Goal: Task Accomplishment & Management: Complete application form

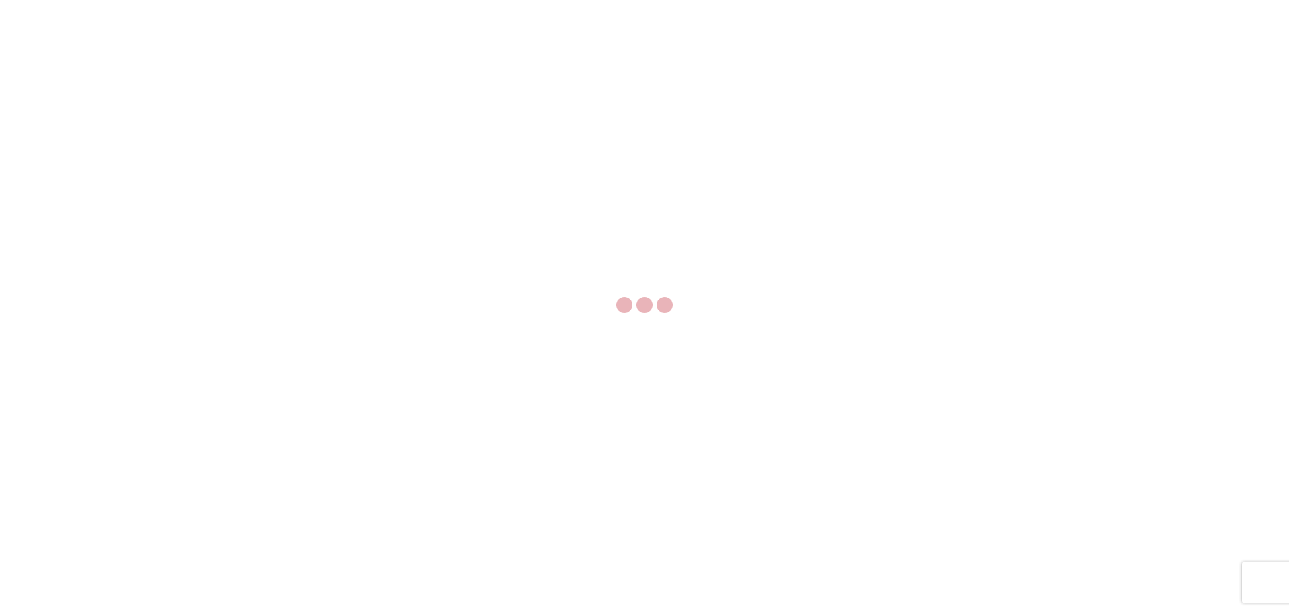
select select "FULL"
select select "LBS"
select select "IN"
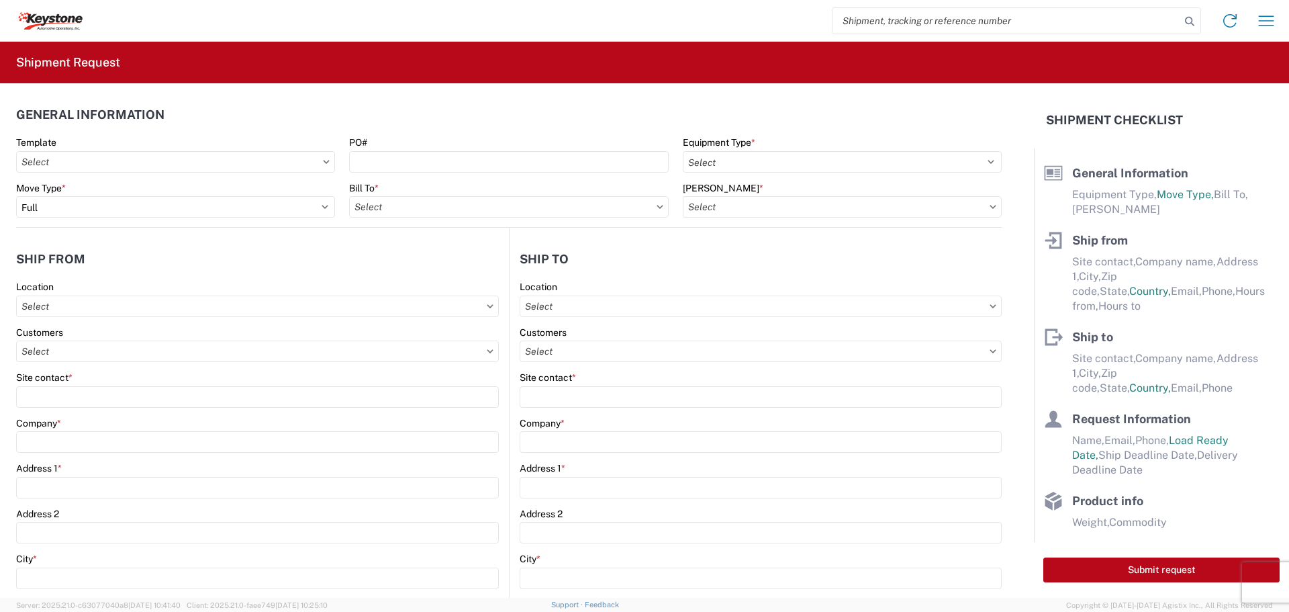
click at [938, 24] on input "search" at bounding box center [1007, 21] width 348 height 26
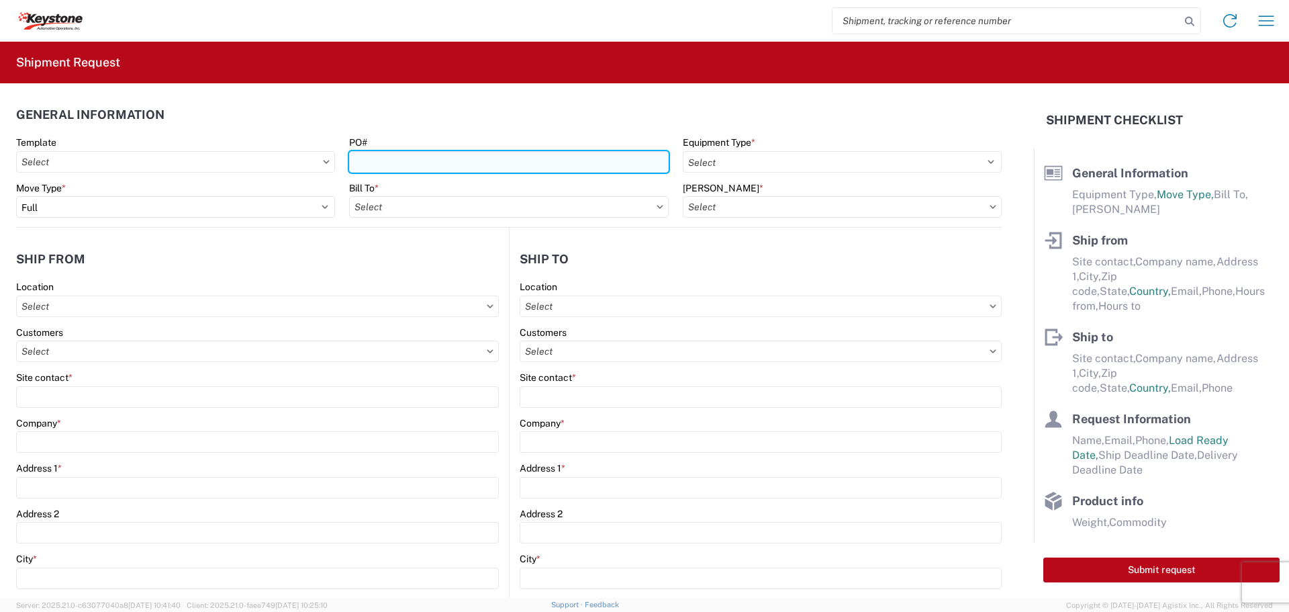
click at [439, 165] on input "PO#" at bounding box center [508, 161] width 319 height 21
type input "2821443"
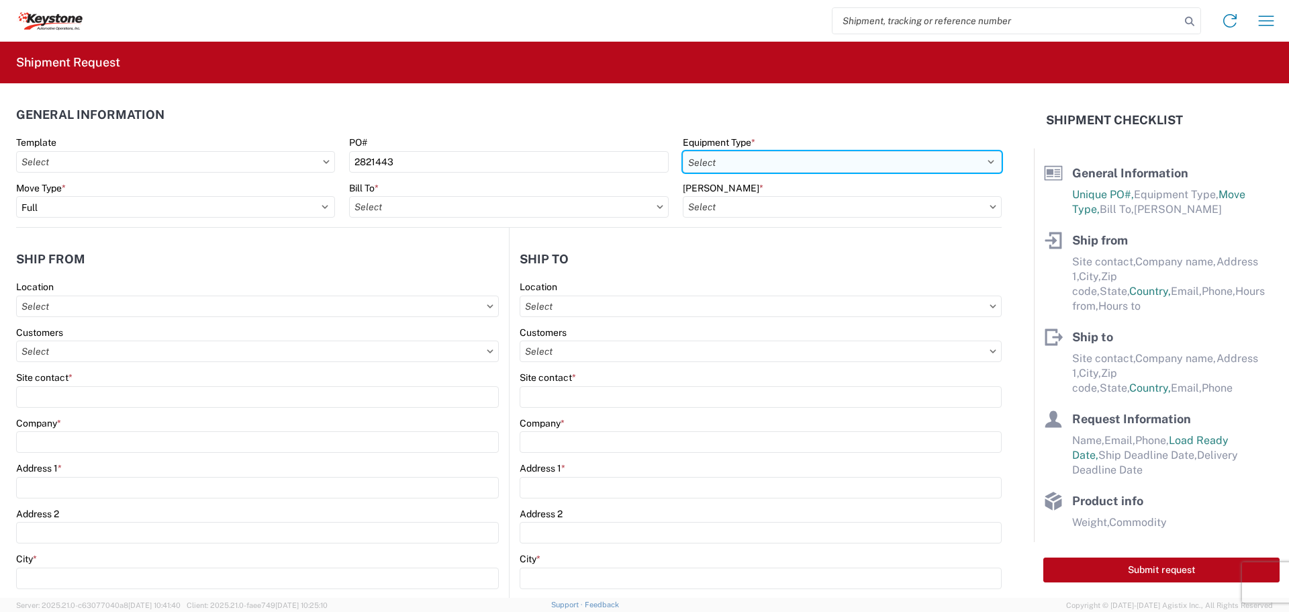
click at [807, 157] on select "Select 53’ Dry Van Flatbed Dropdeck (van) Lowboy (flatbed) Rail" at bounding box center [842, 161] width 319 height 21
select select "STDV"
click at [683, 151] on select "Select 53’ Dry Van Flatbed Dropdeck (van) Lowboy (flatbed) Rail" at bounding box center [842, 161] width 319 height 21
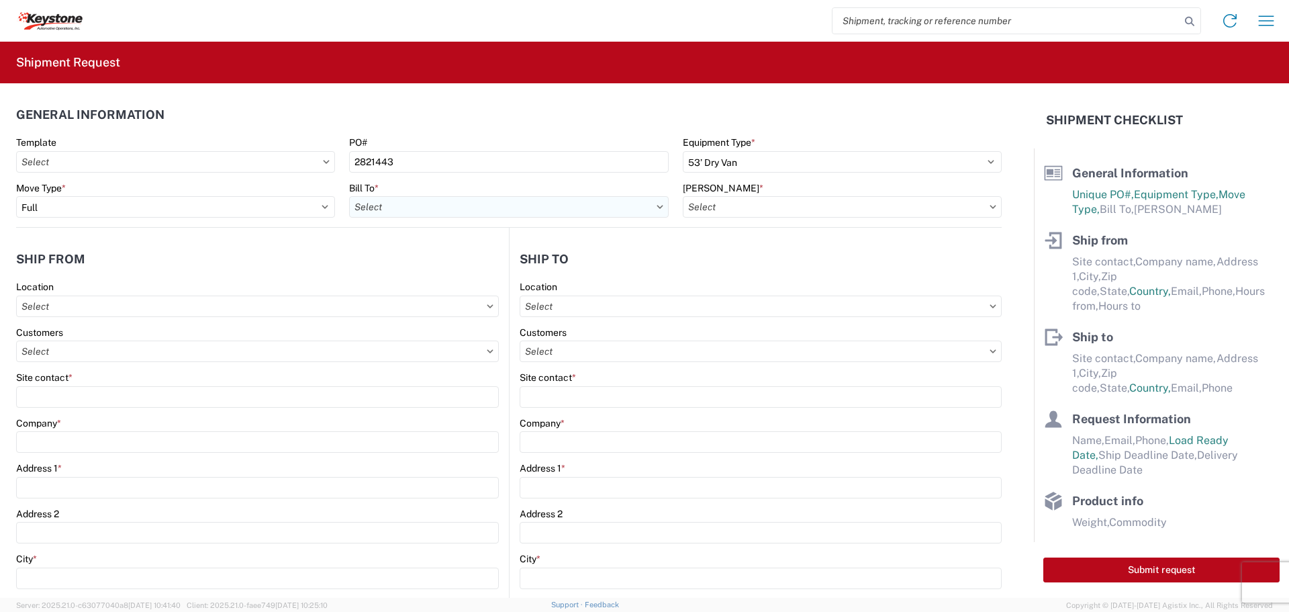
click at [538, 212] on input "text" at bounding box center [508, 206] width 319 height 21
type input "8686"
click at [436, 267] on div "8686 - Ocoee" at bounding box center [466, 266] width 235 height 21
type input "8686 - Ocoee"
click at [793, 206] on input "text" at bounding box center [842, 206] width 319 height 21
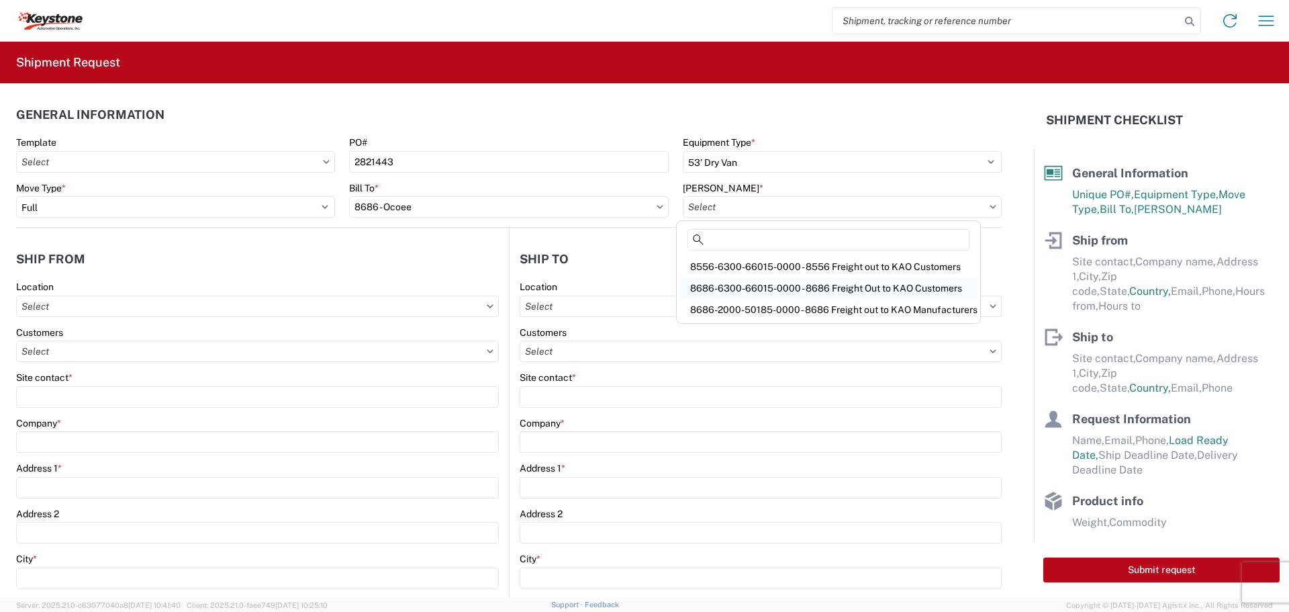
click at [797, 289] on div "8686-6300-66015-0000 - 8686 Freight Out to KAO Customers" at bounding box center [829, 287] width 298 height 21
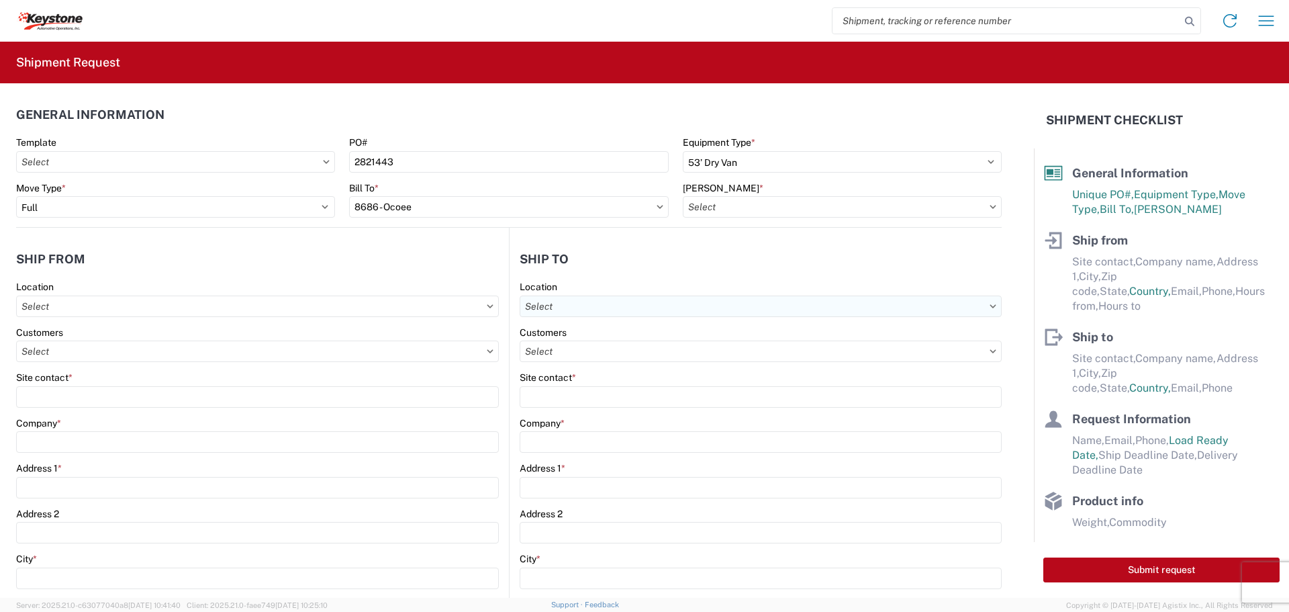
type input "8686-6300-66015-0000 - 8686 Freight Out to KAO Customers"
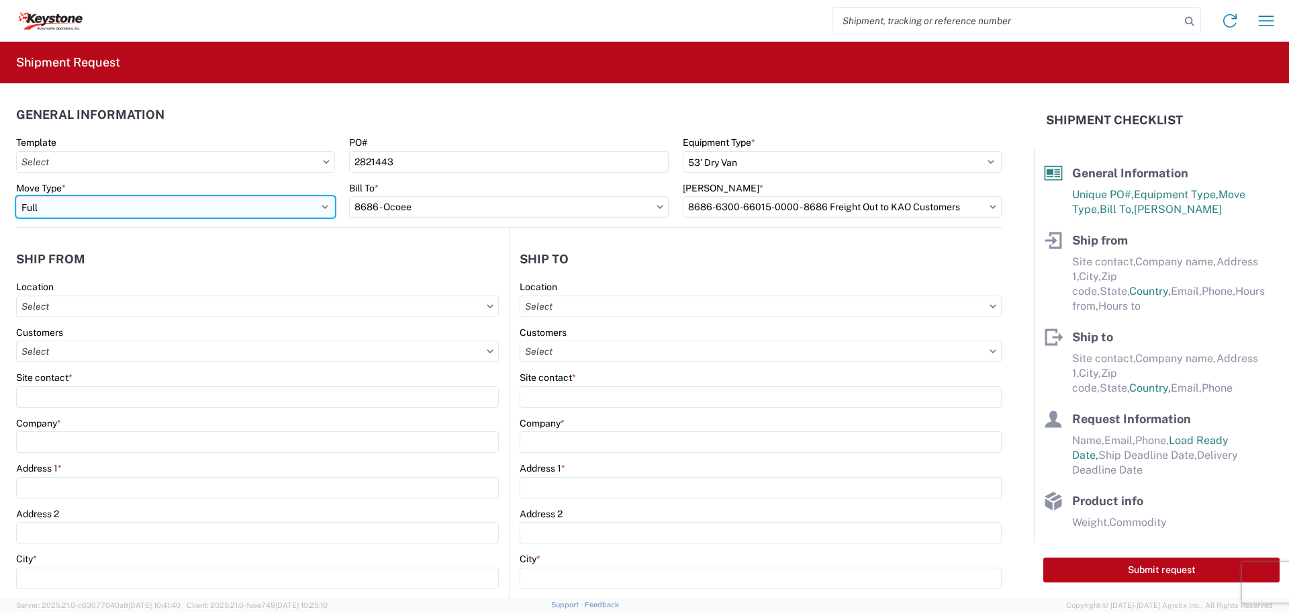
click at [319, 206] on select "Select Full Partial TL" at bounding box center [175, 206] width 319 height 21
select select "PARTIAL_TL"
click at [16, 196] on select "Select Full Partial TL" at bounding box center [175, 206] width 319 height 21
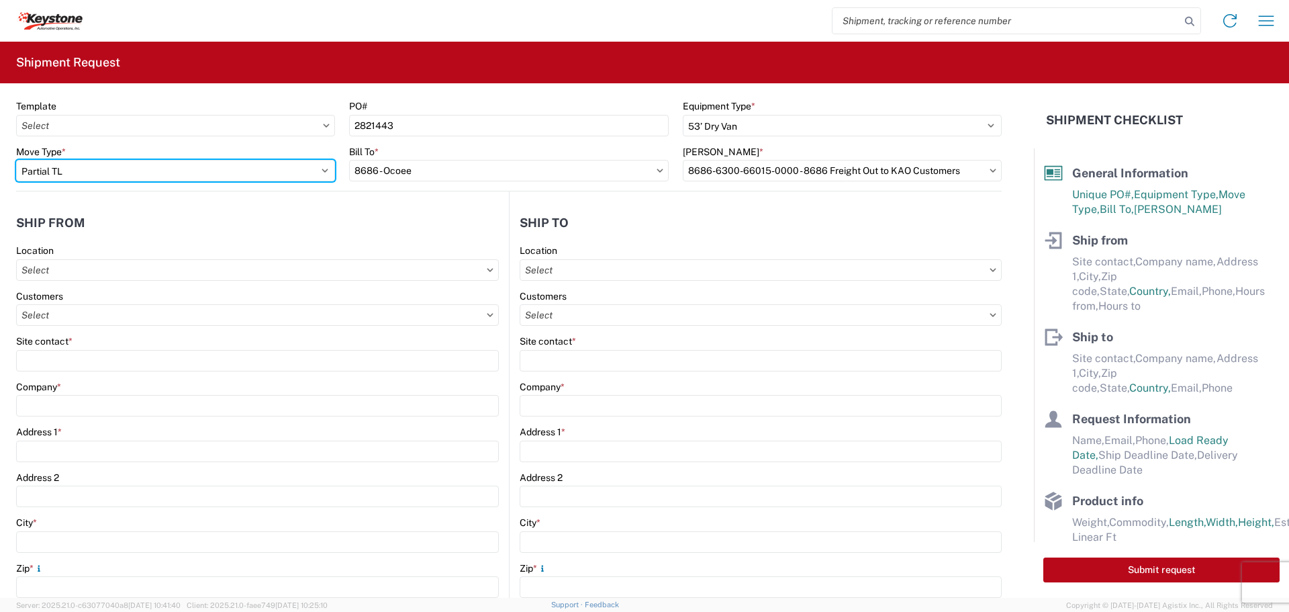
scroll to position [67, 0]
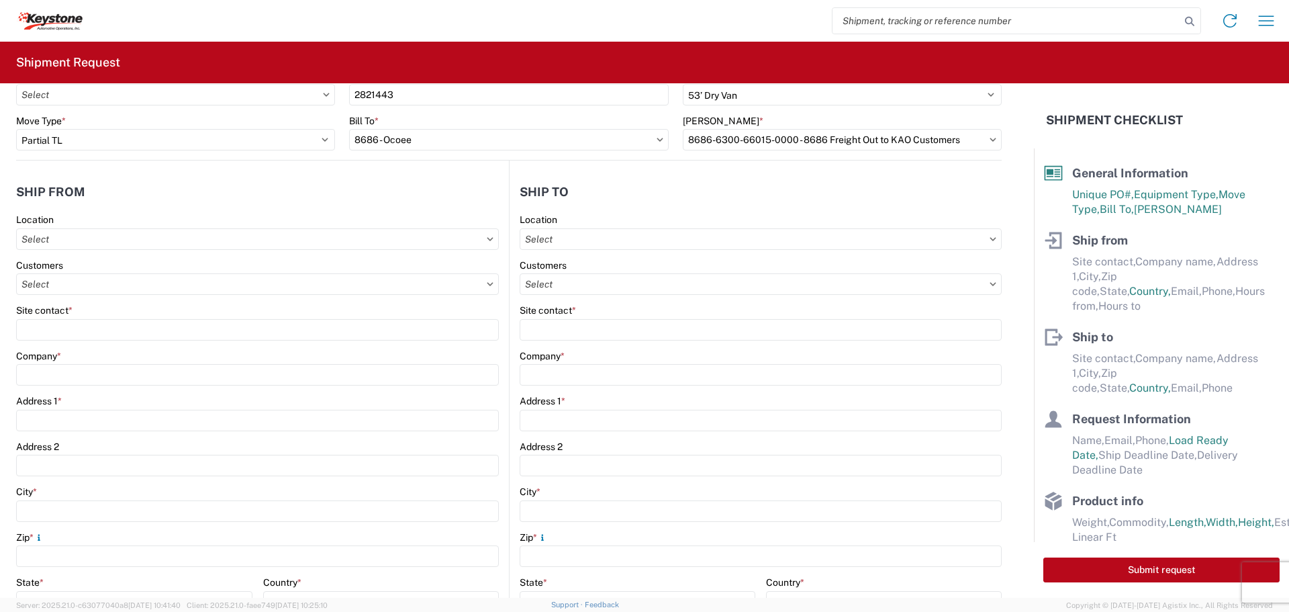
click at [140, 341] on agx-form-control-wrapper-v2 "Site contact *" at bounding box center [257, 327] width 483 height 46
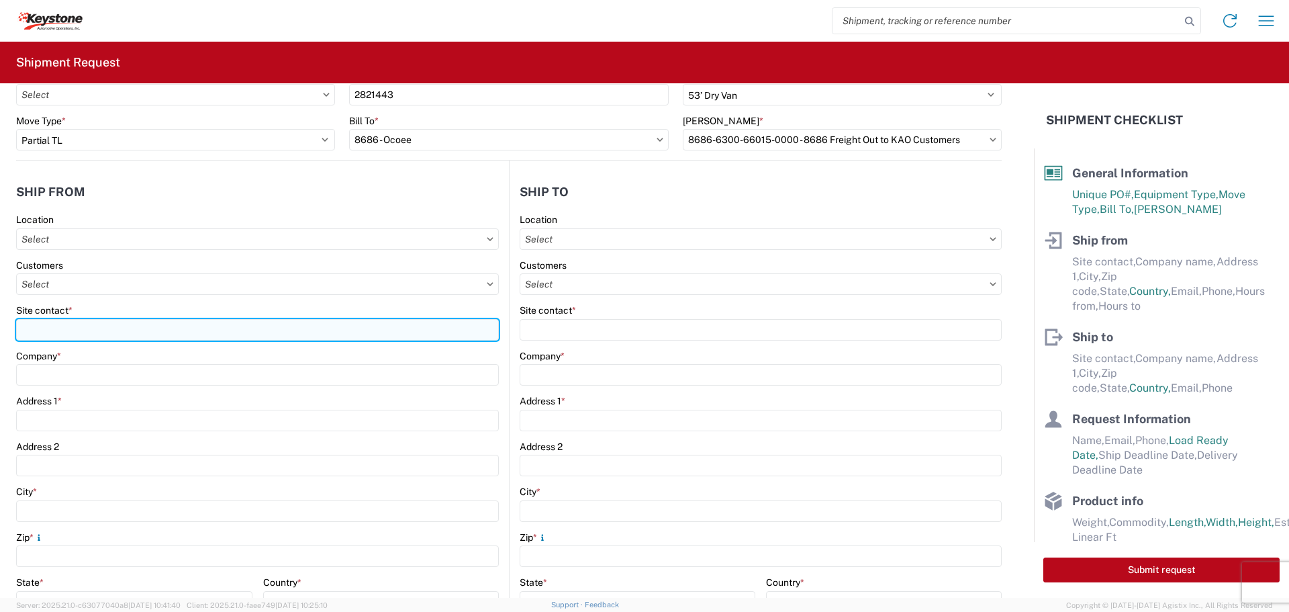
click at [144, 331] on input "Site contact *" at bounding box center [257, 329] width 483 height 21
type input "BILL OR [PERSON_NAME]"
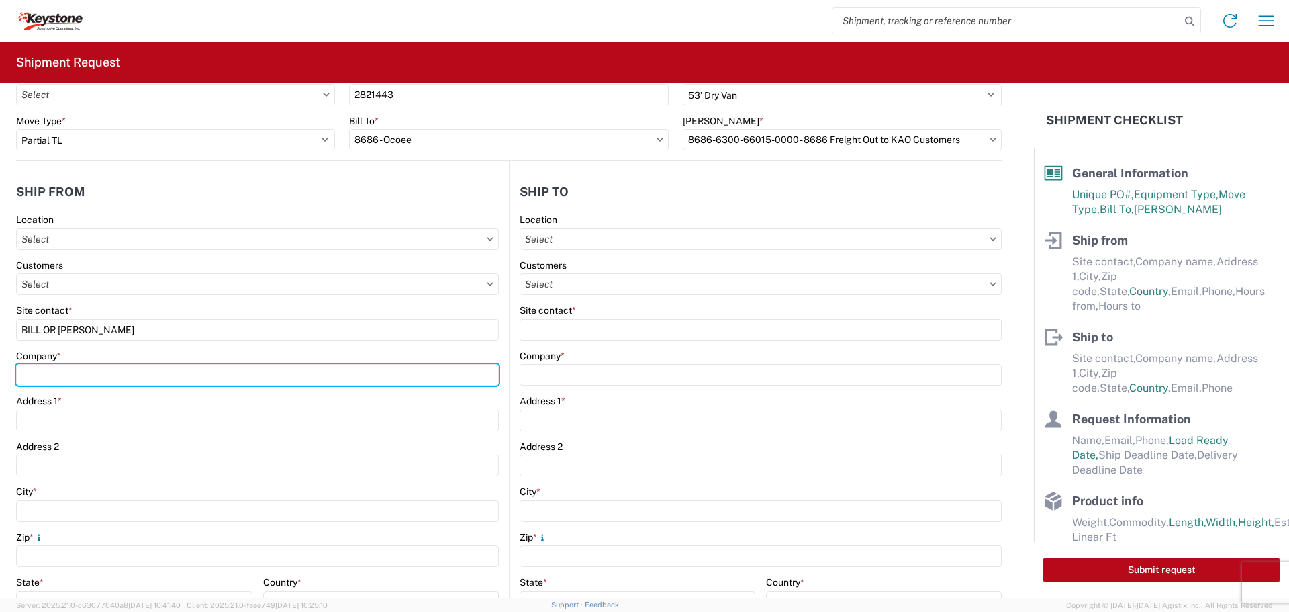
type input "B & W TRAILER HITCHES, INC."
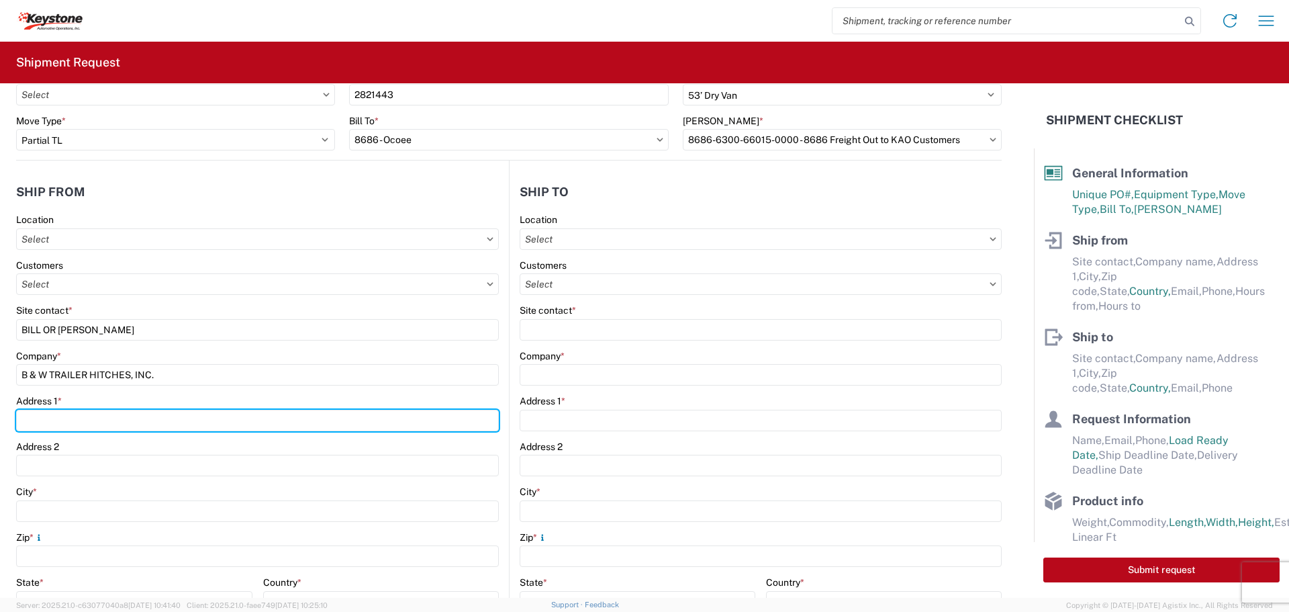
type input "[STREET_ADDRESS][US_STATE]"
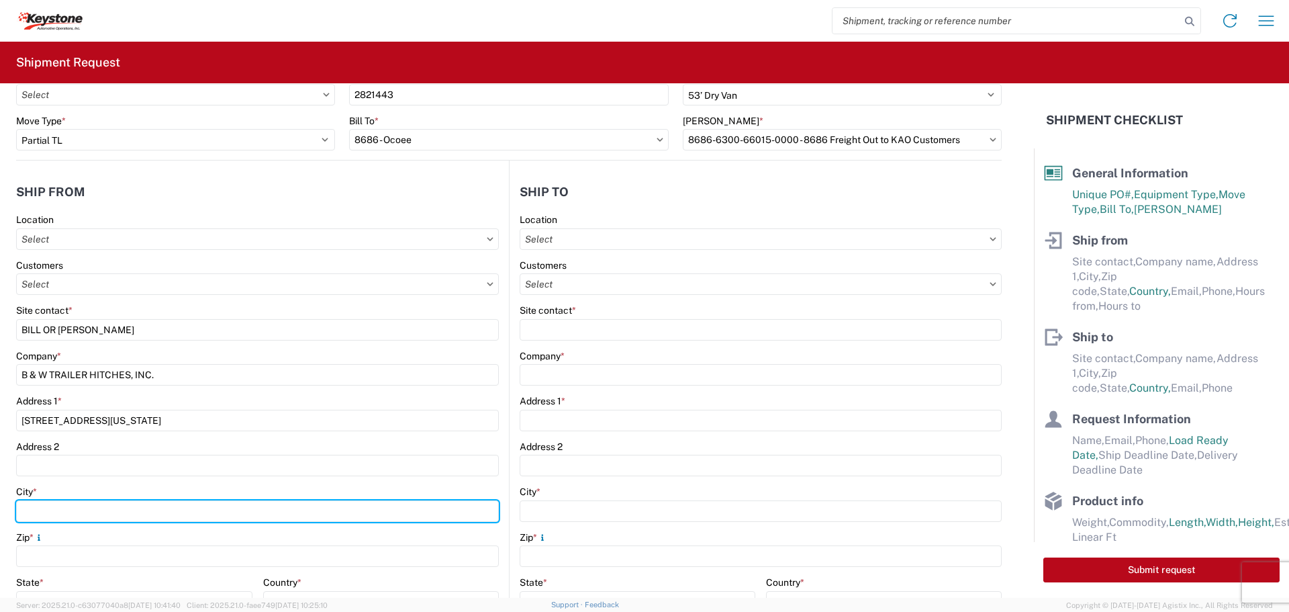
type input "HUMBOLDT"
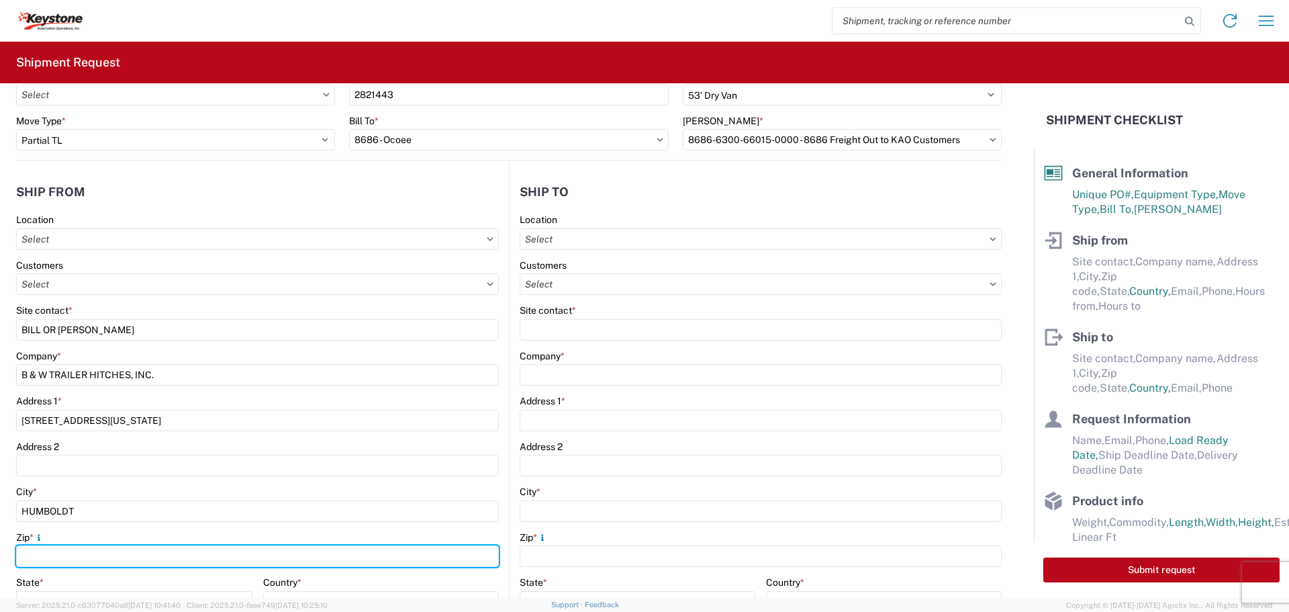
type input "66748"
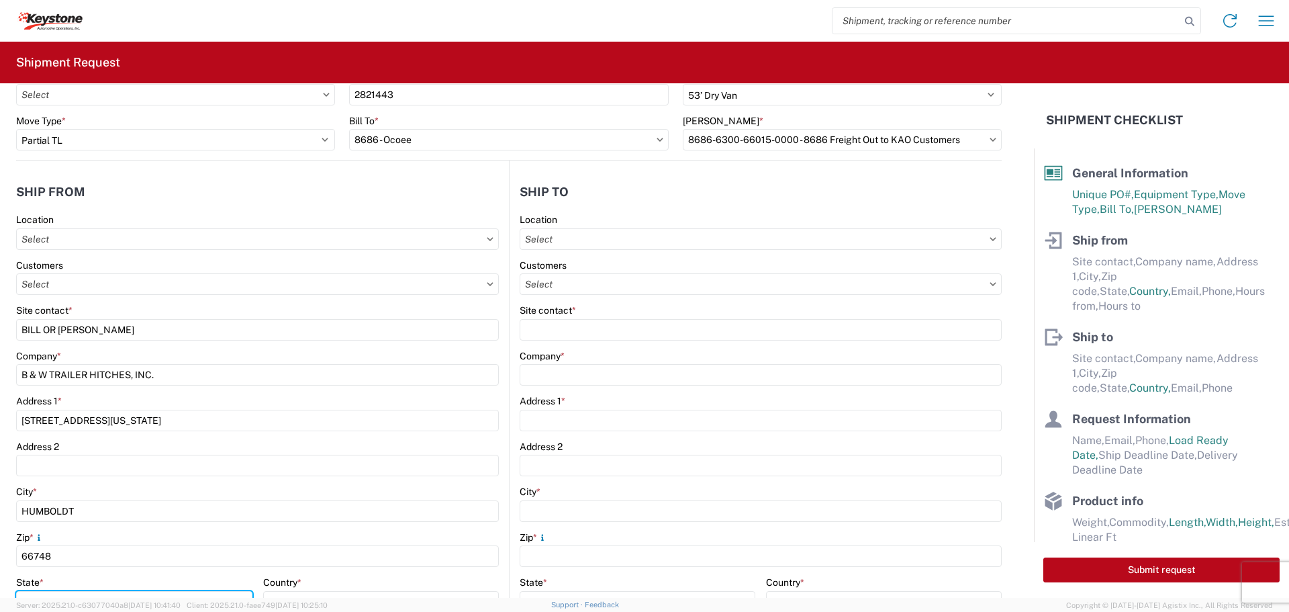
select select "KS"
type input "[EMAIL_ADDRESS][DOMAIN_NAME]"
type input "6204733664"
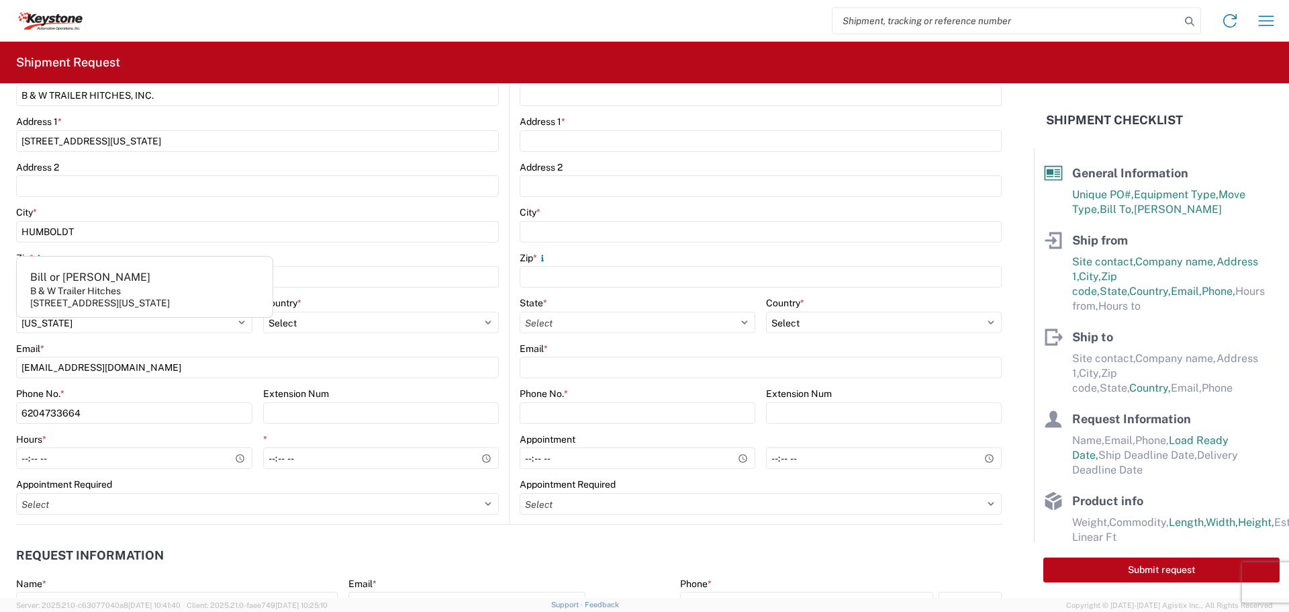
scroll to position [336, 0]
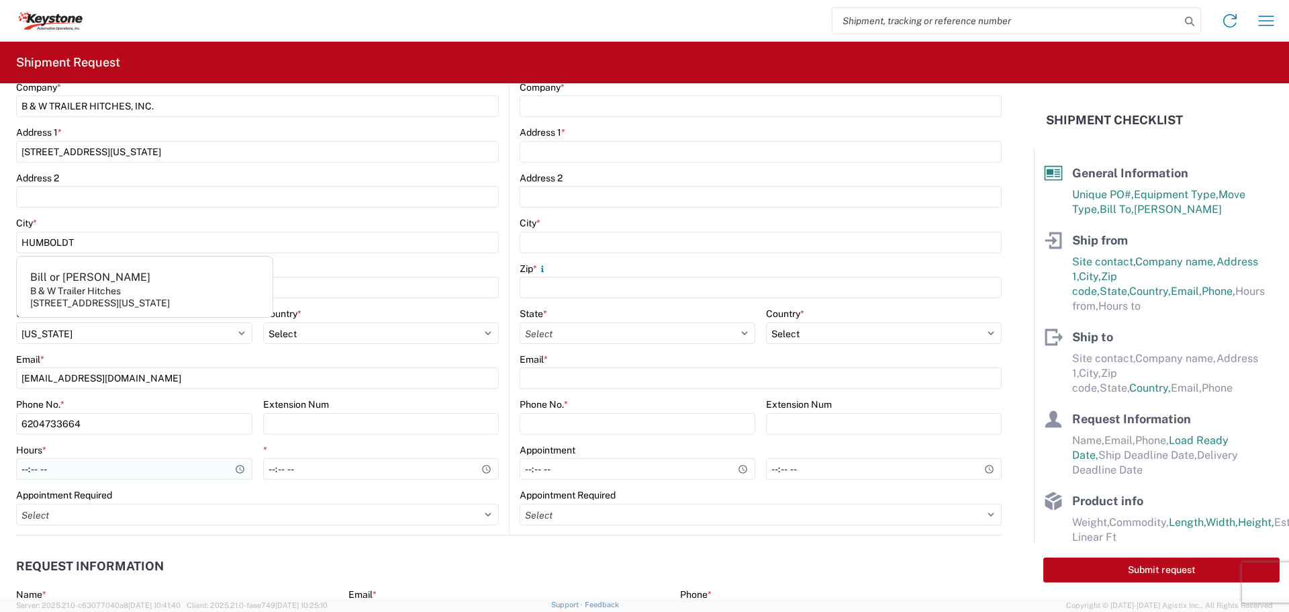
type input "[PERSON_NAME]"
click at [225, 464] on input "Hours *" at bounding box center [134, 468] width 236 height 21
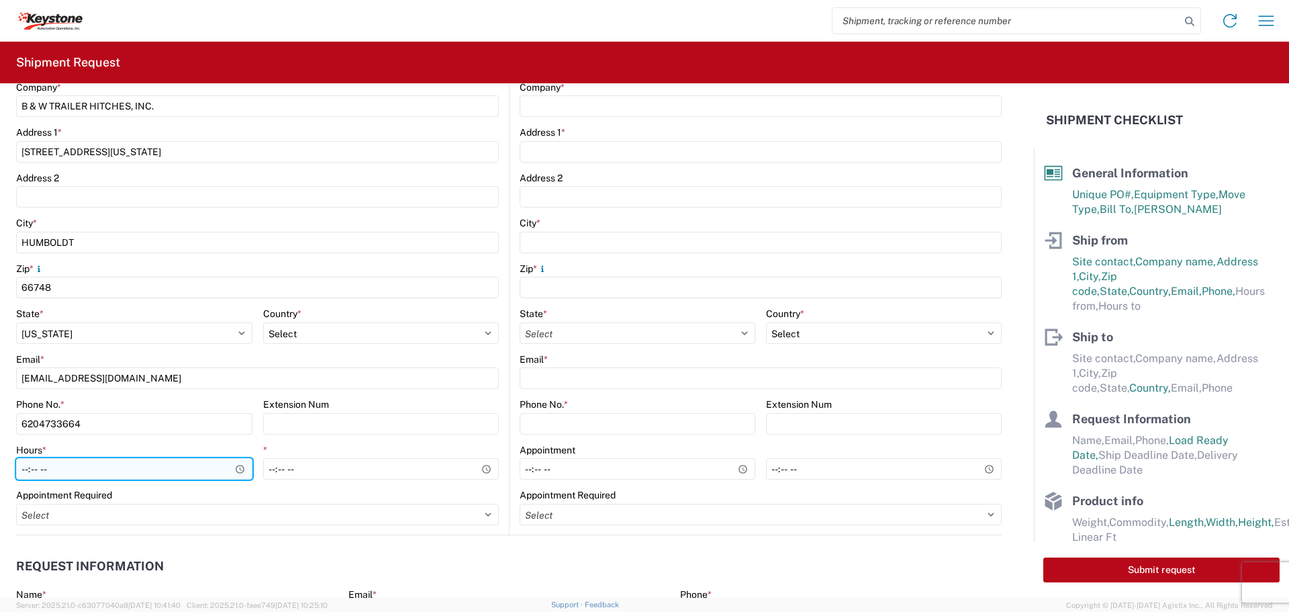
click at [234, 466] on input "Hours *" at bounding box center [134, 468] width 236 height 21
type input "07:30"
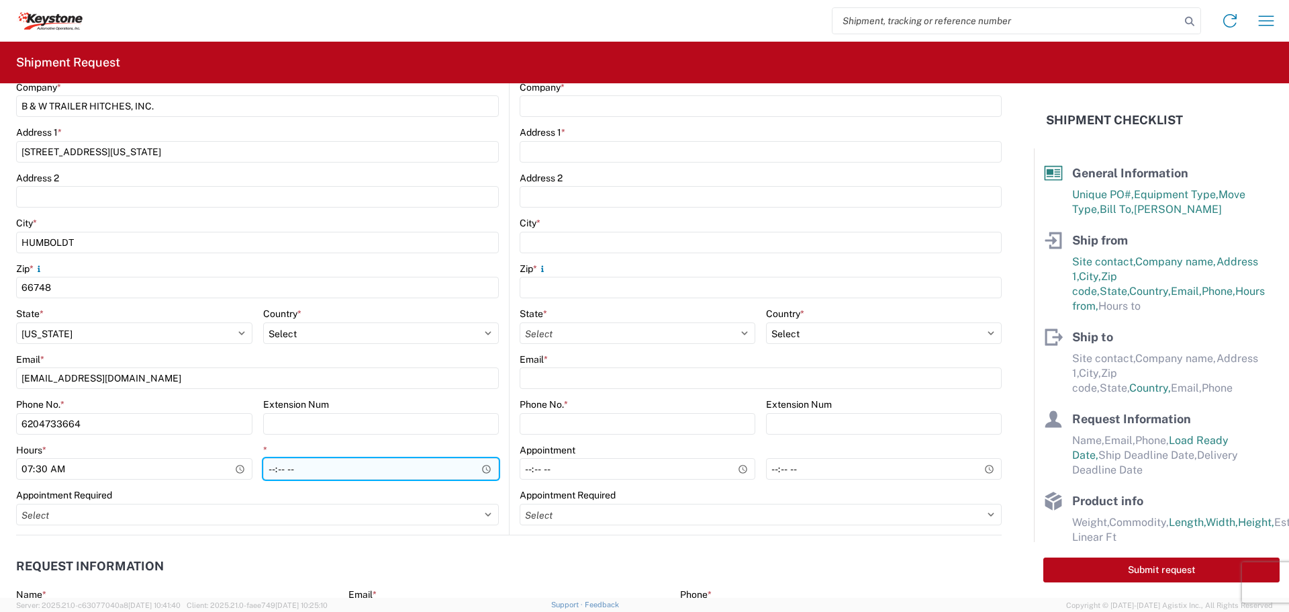
click at [480, 464] on input "*" at bounding box center [381, 468] width 236 height 21
type input "22:00"
click at [425, 462] on input "22:00" at bounding box center [381, 468] width 236 height 21
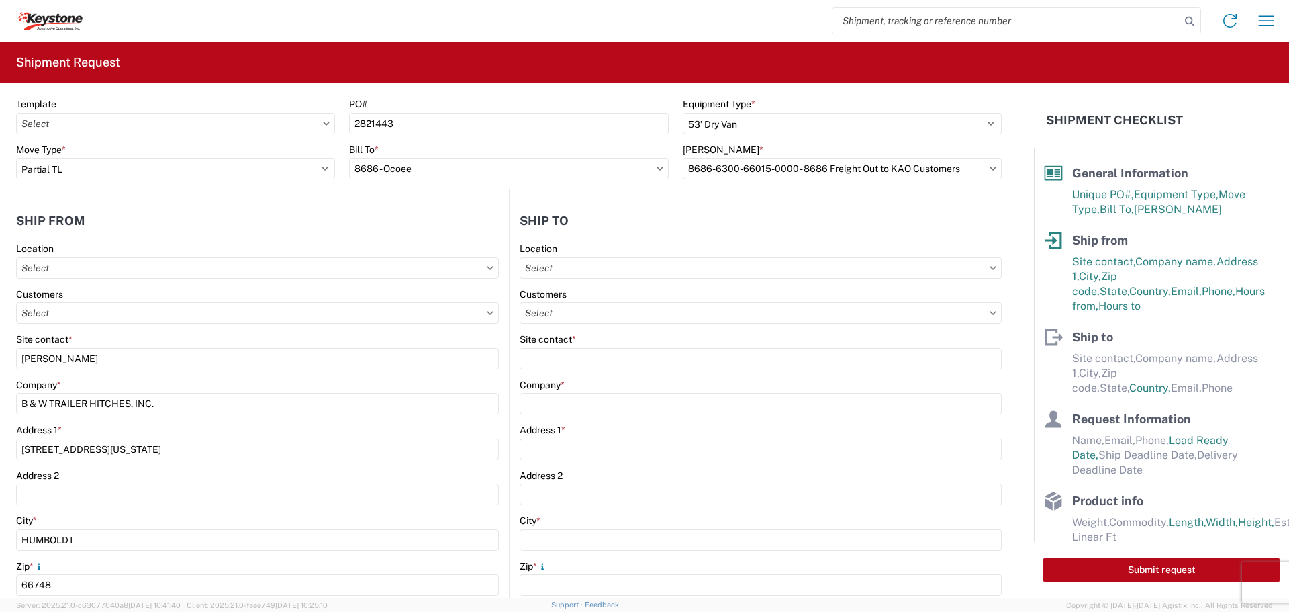
scroll to position [0, 0]
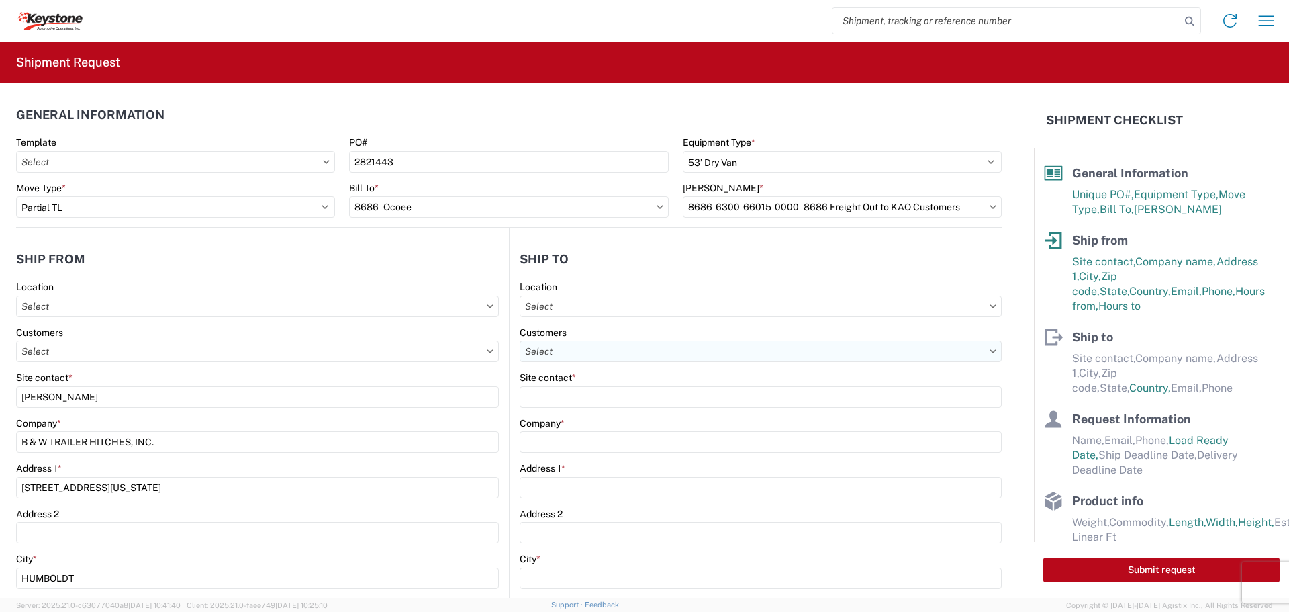
click at [623, 349] on input "text" at bounding box center [761, 350] width 482 height 21
type input "8686"
click at [618, 330] on div "Customers" at bounding box center [761, 332] width 482 height 12
click at [626, 309] on input "text" at bounding box center [761, 305] width 482 height 21
type input "8686"
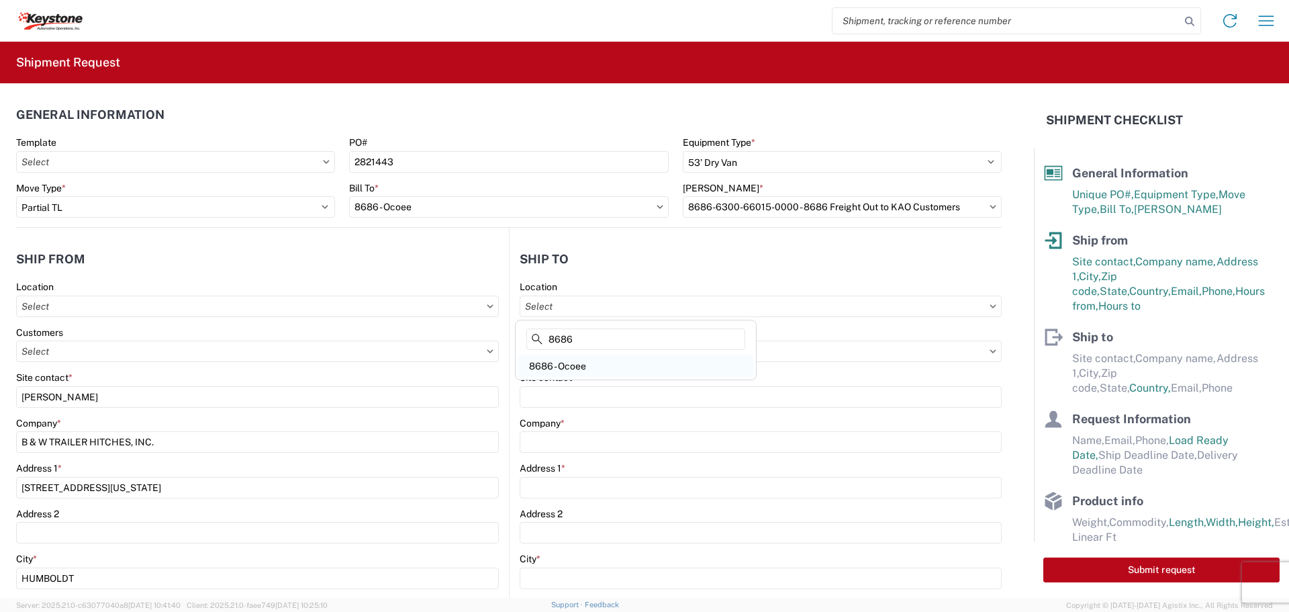
click at [557, 360] on div "8686 - Ocoee" at bounding box center [635, 365] width 235 height 21
type input "8686 - Ocoee"
type input "KAO"
type input "[STREET_ADDRESS]"
type input "Ocoee"
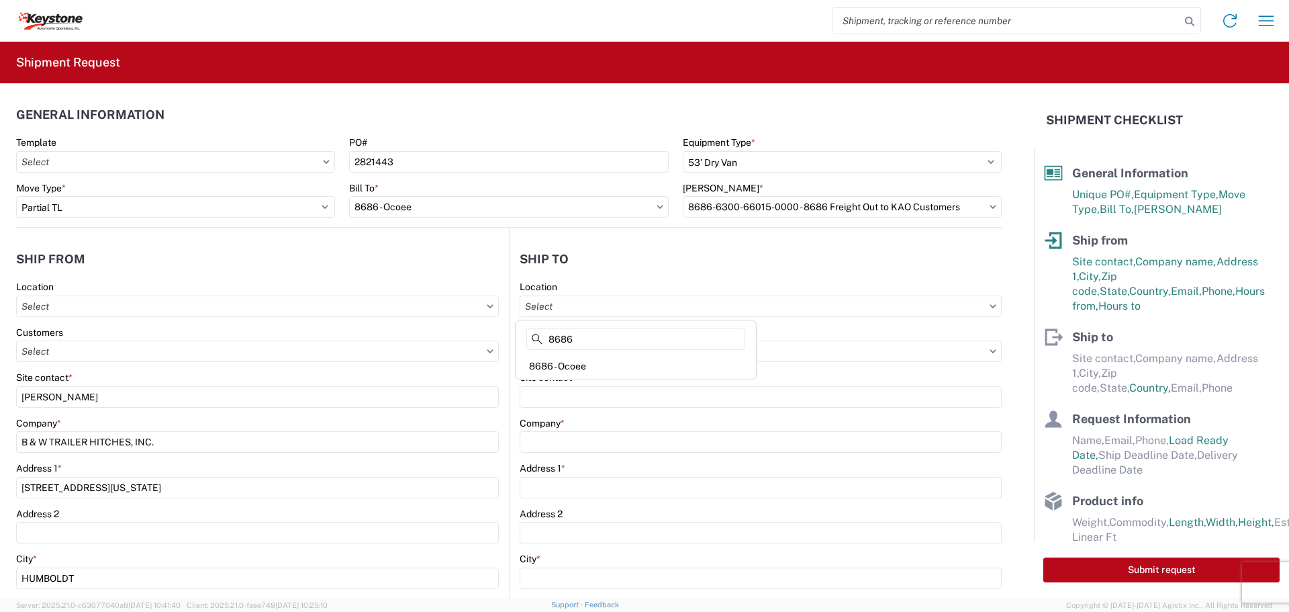
type input "34761"
select select "US"
type input "07:00"
type input "12:00"
select select
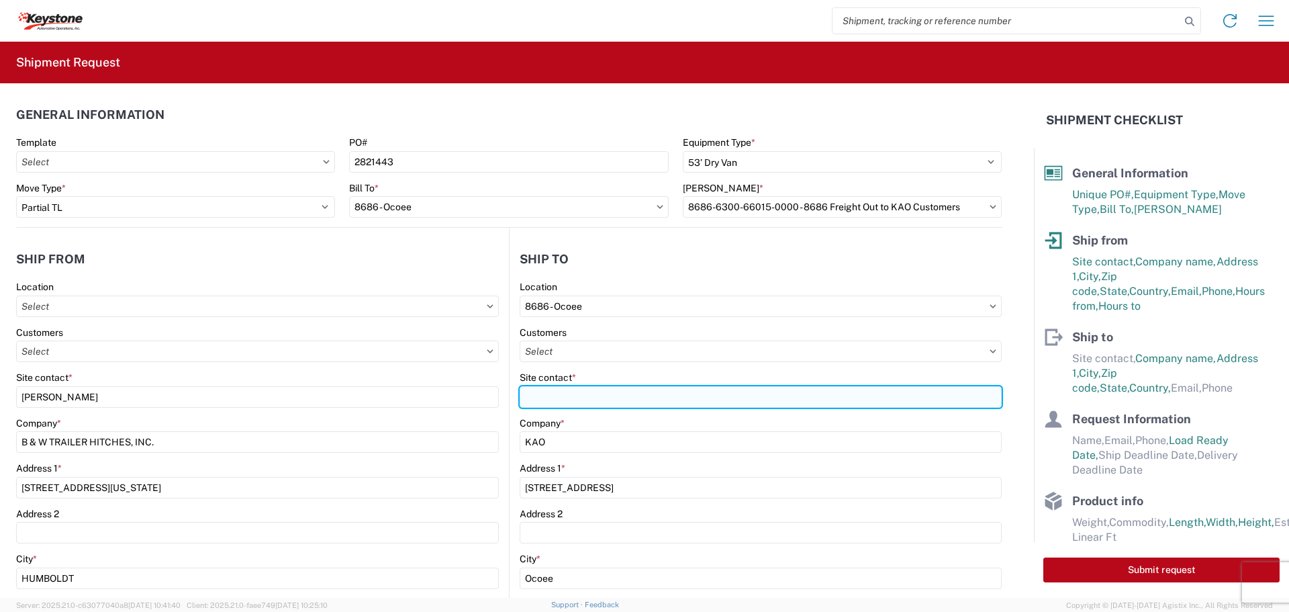
click at [561, 391] on input "Site contact *" at bounding box center [761, 396] width 482 height 21
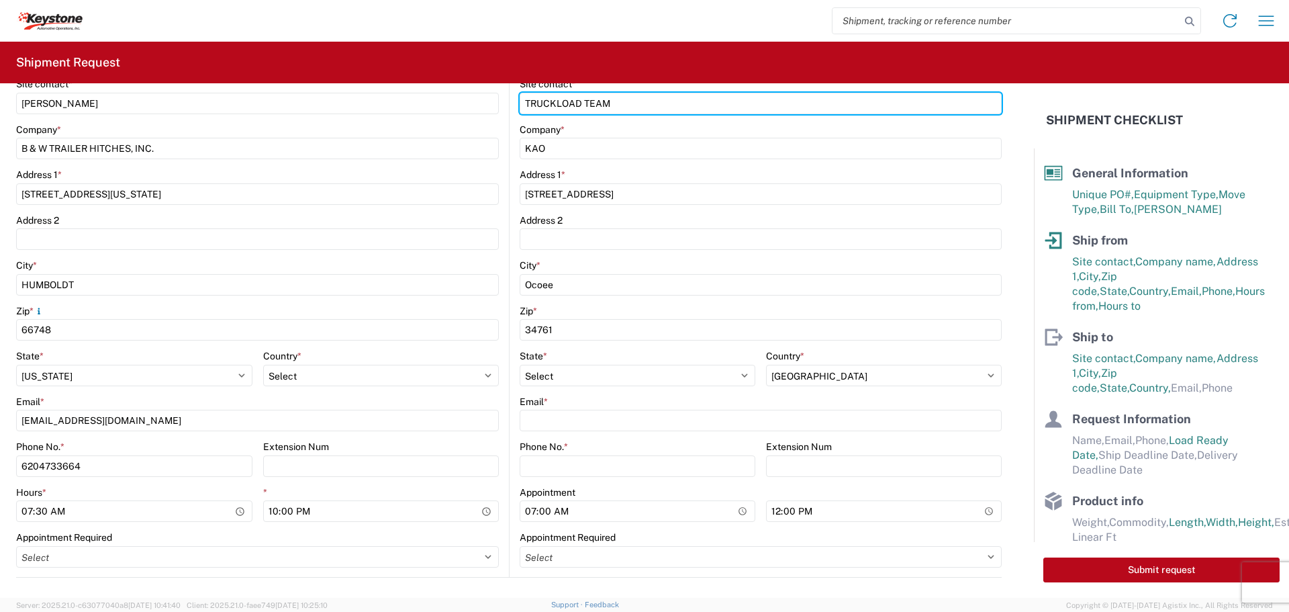
scroll to position [336, 0]
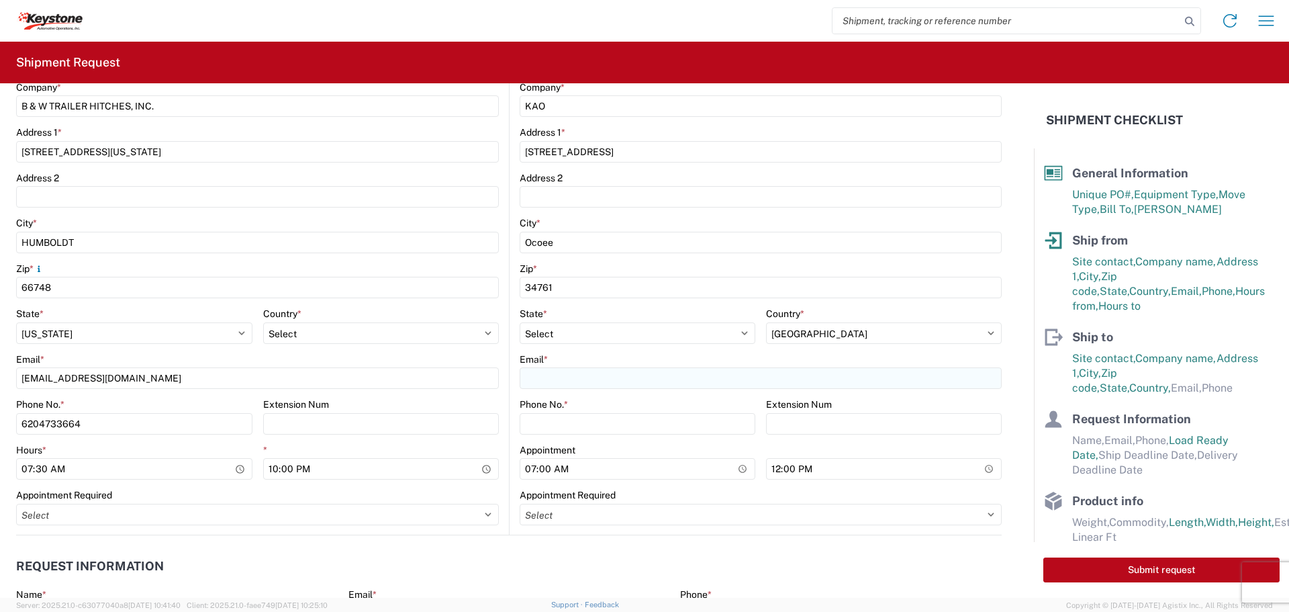
type input "TRUCKLOAD TEAM"
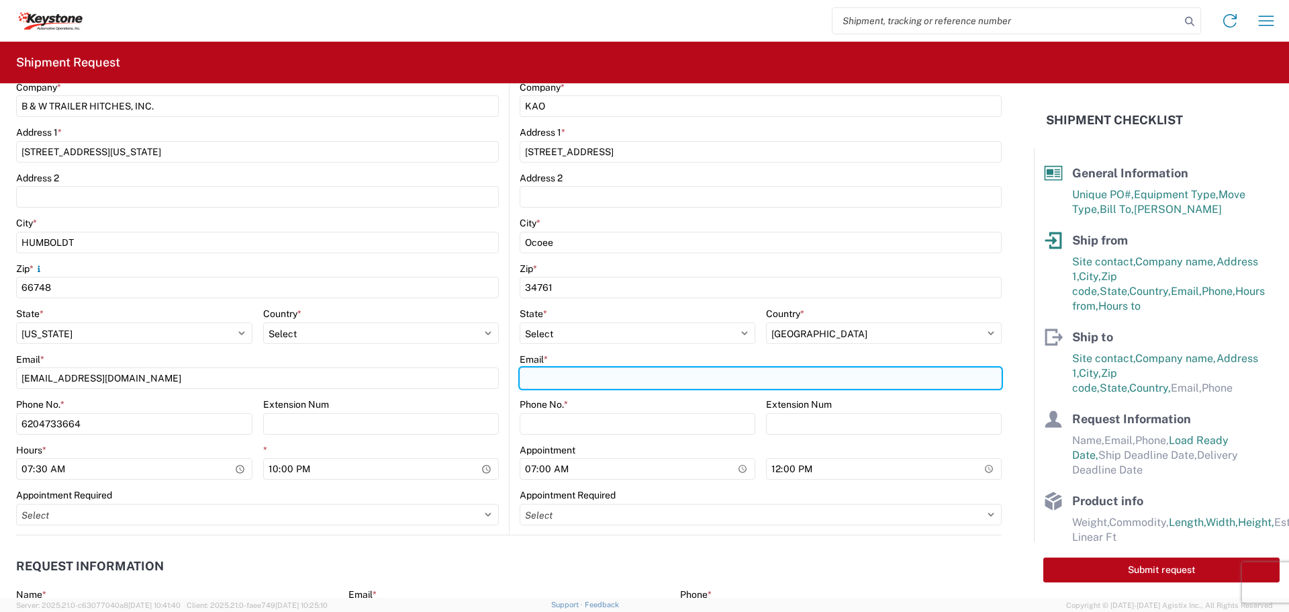
click at [537, 381] on input "Email *" at bounding box center [761, 377] width 482 height 21
type input "[EMAIL_ADDRESS][DOMAIN_NAME]"
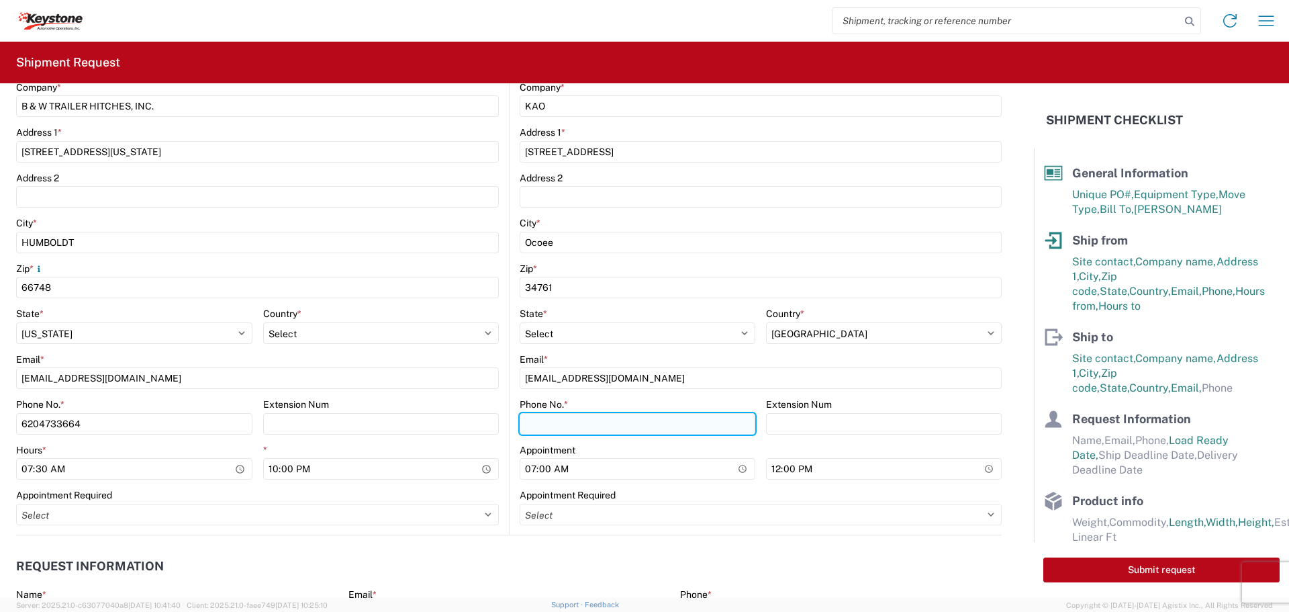
click at [569, 422] on input "Phone No. *" at bounding box center [638, 423] width 236 height 21
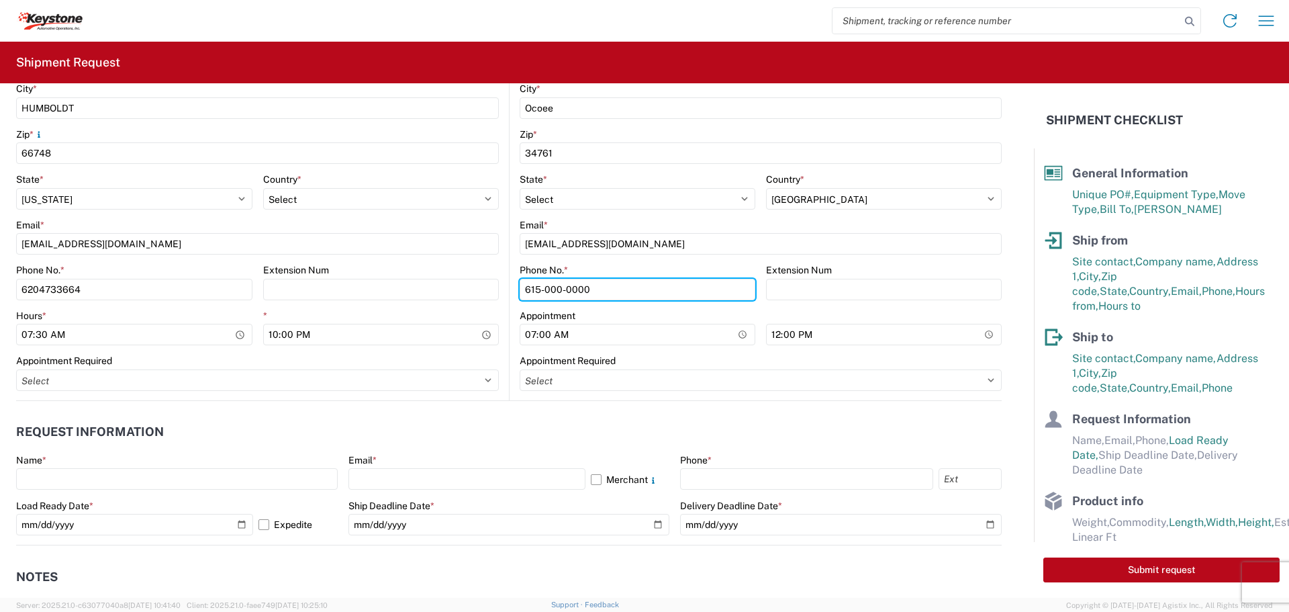
scroll to position [537, 0]
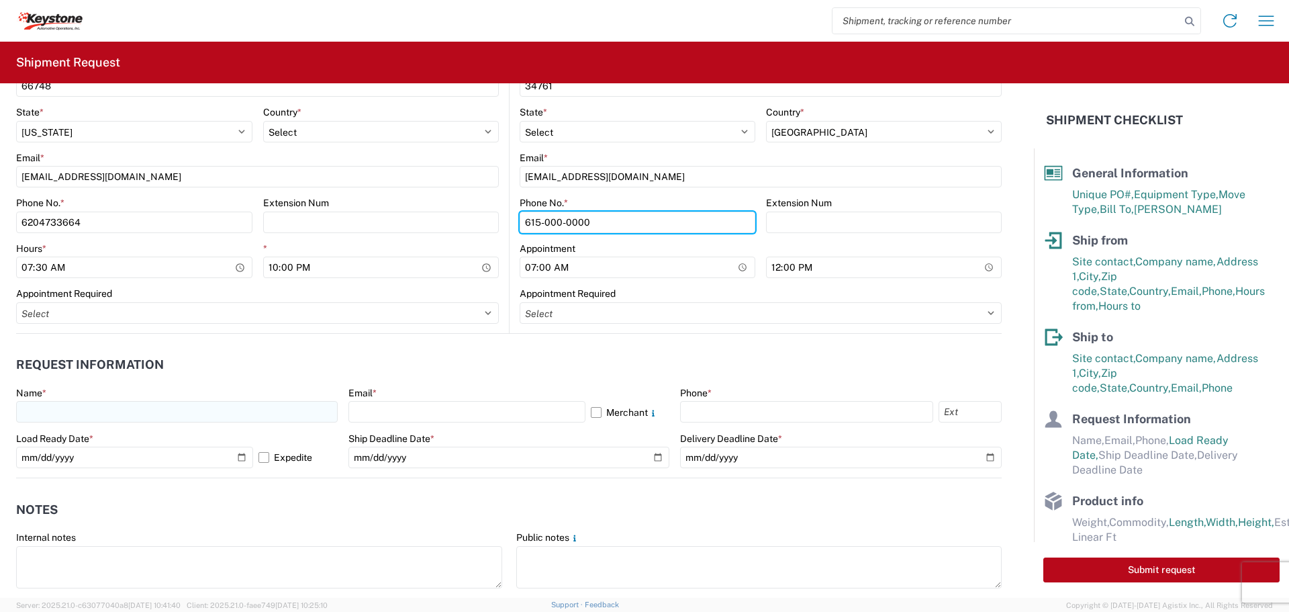
type input "615-000-0000"
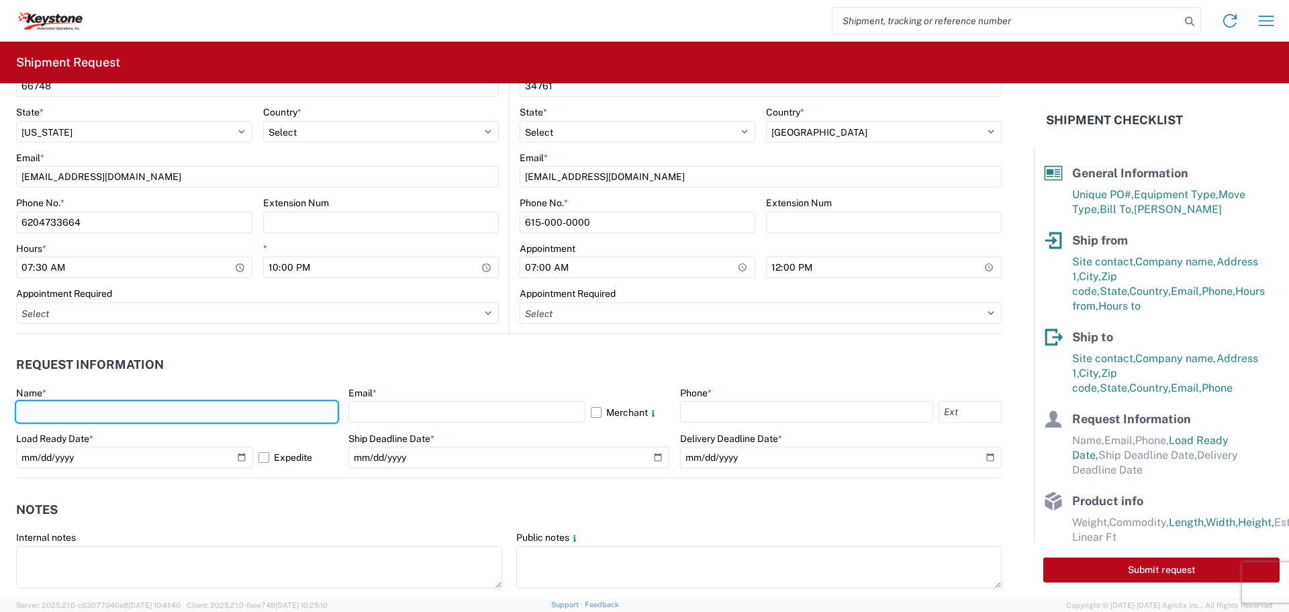
drag, startPoint x: 84, startPoint y: 404, endPoint x: 82, endPoint y: 410, distance: 7.0
click at [82, 410] on input "text" at bounding box center [177, 411] width 322 height 21
type input "[PERSON_NAME]"
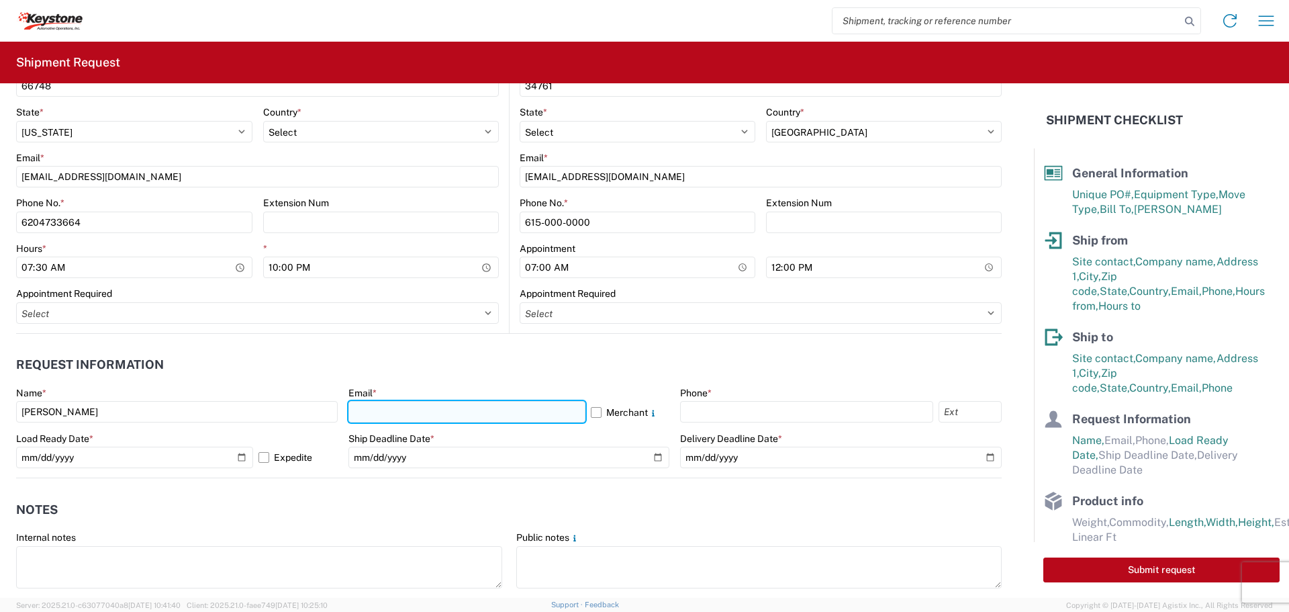
click at [389, 416] on input "text" at bounding box center [467, 411] width 237 height 21
type input "[EMAIL_ADDRESS][DOMAIN_NAME]"
click at [591, 406] on label "Merchant" at bounding box center [630, 411] width 79 height 21
click at [0, 0] on input "Merchant" at bounding box center [0, 0] width 0 height 0
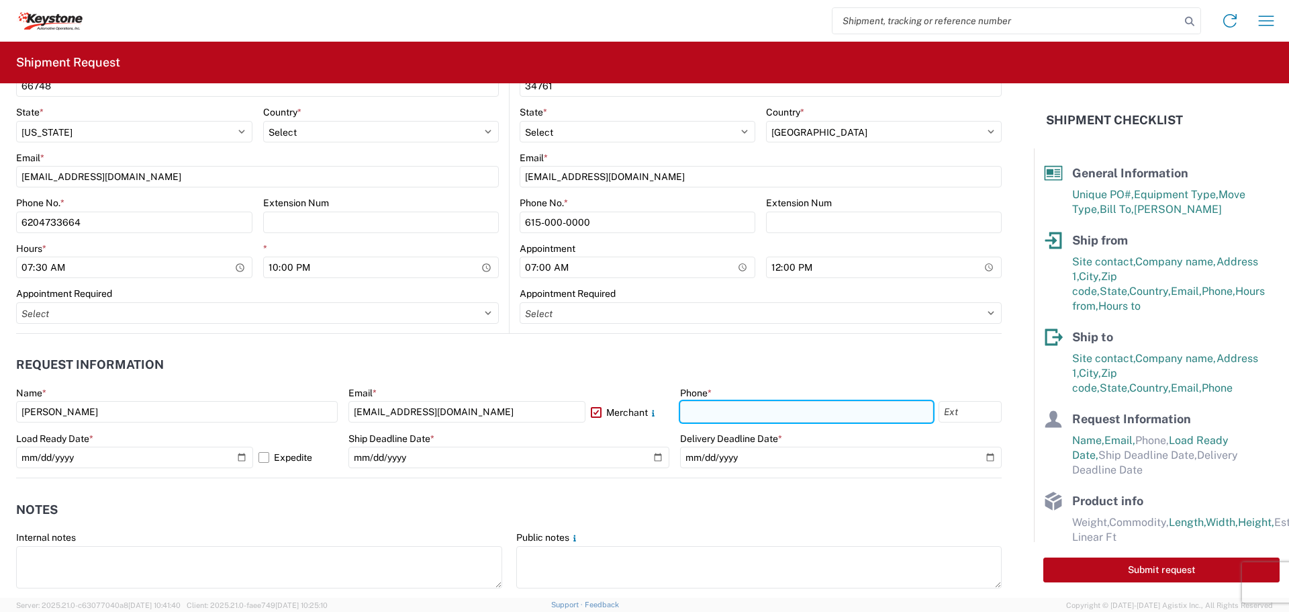
click at [755, 412] on input "text" at bounding box center [806, 411] width 253 height 21
type input "[PHONE_NUMBER]"
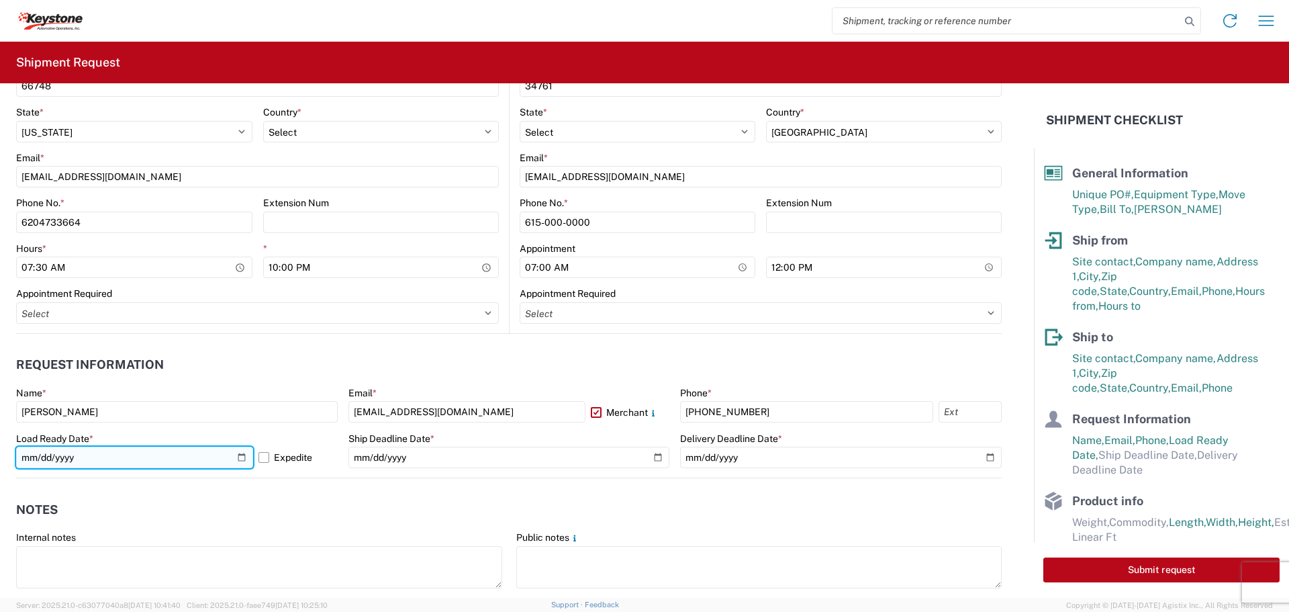
click at [240, 457] on input "[DATE]" at bounding box center [134, 457] width 237 height 21
type input "[DATE]"
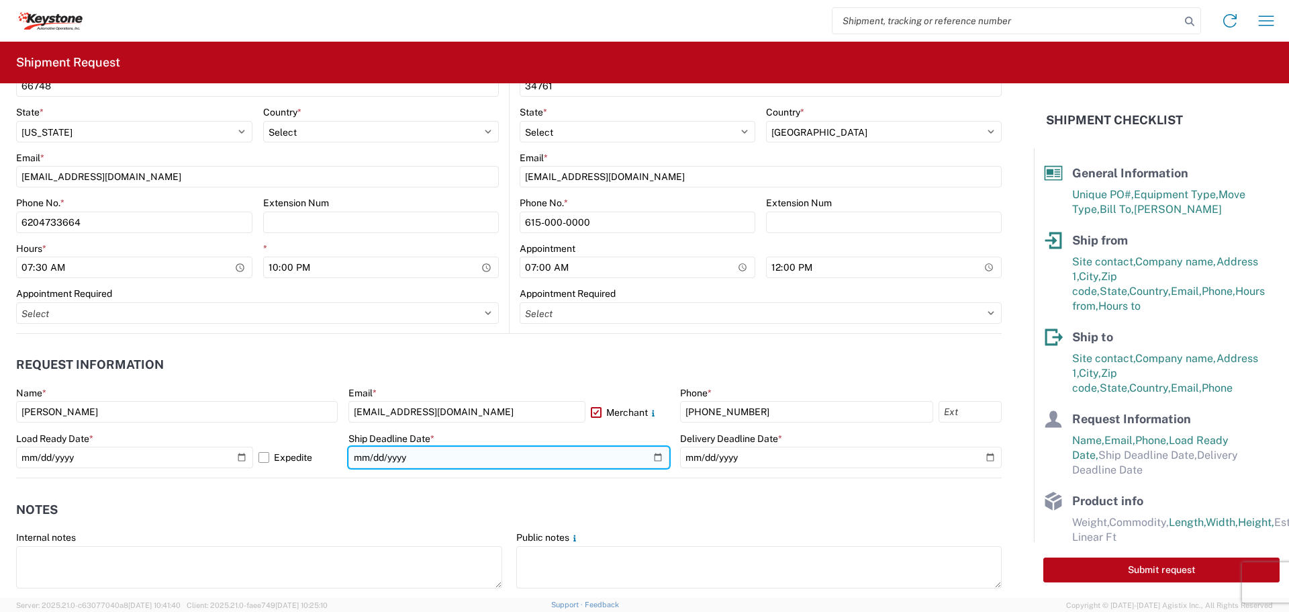
click at [651, 454] on input "date" at bounding box center [510, 457] width 322 height 21
type input "[DATE]"
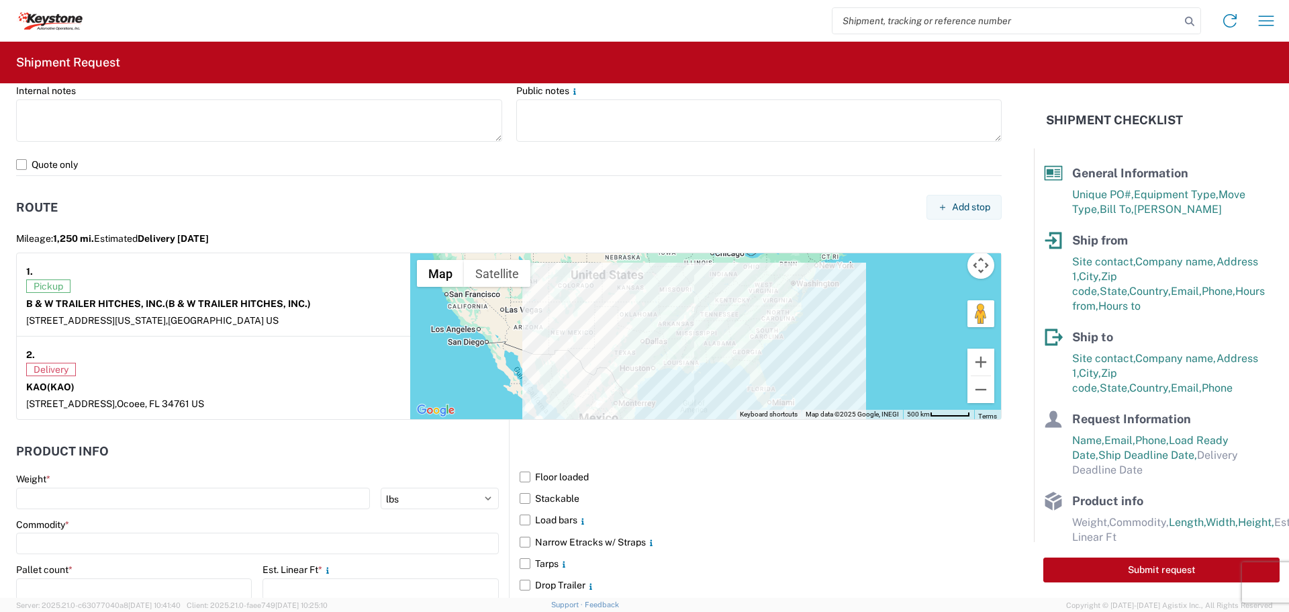
scroll to position [1007, 0]
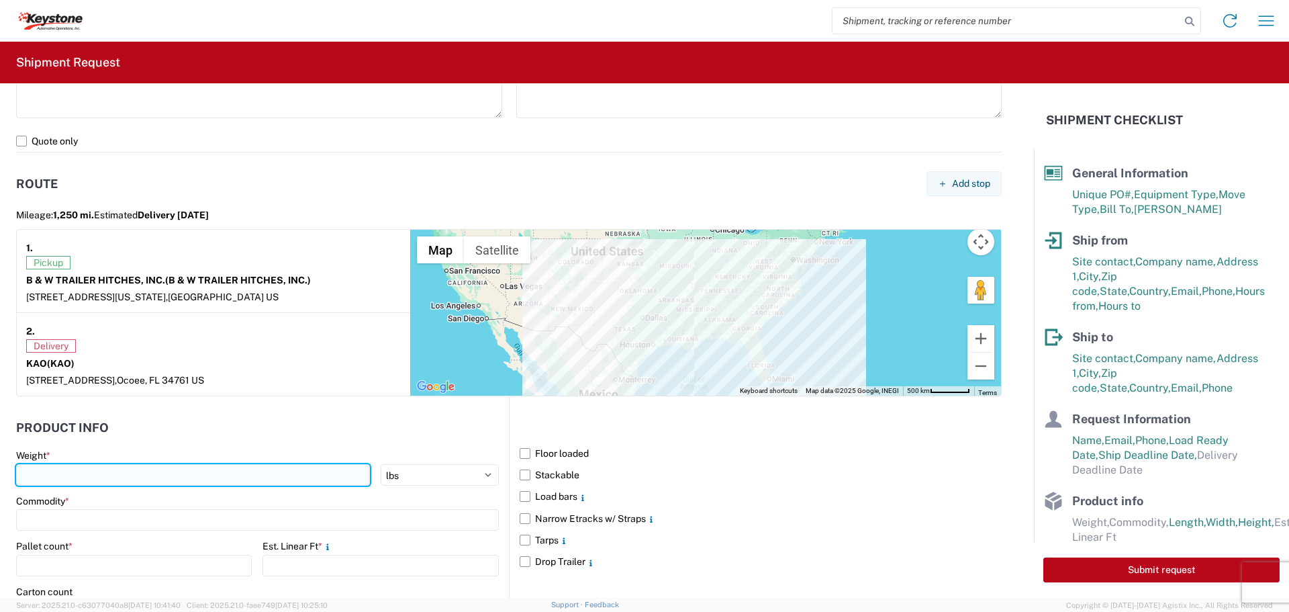
click at [58, 477] on input "number" at bounding box center [193, 474] width 354 height 21
type input "12042"
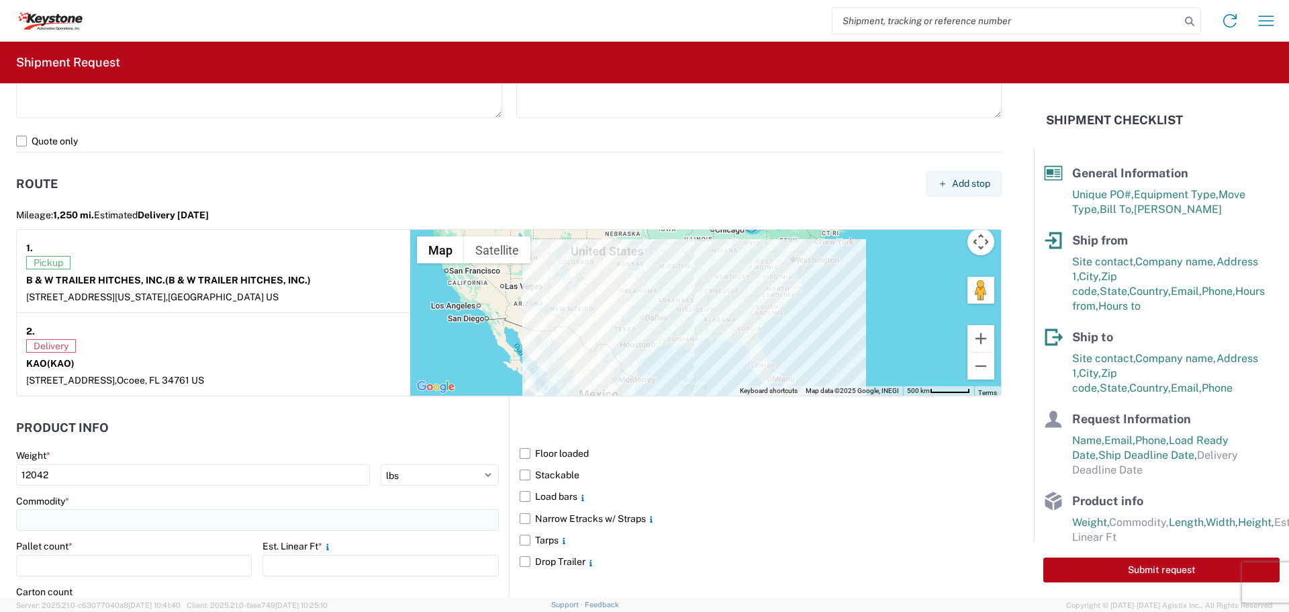
click at [66, 509] on input at bounding box center [257, 519] width 483 height 21
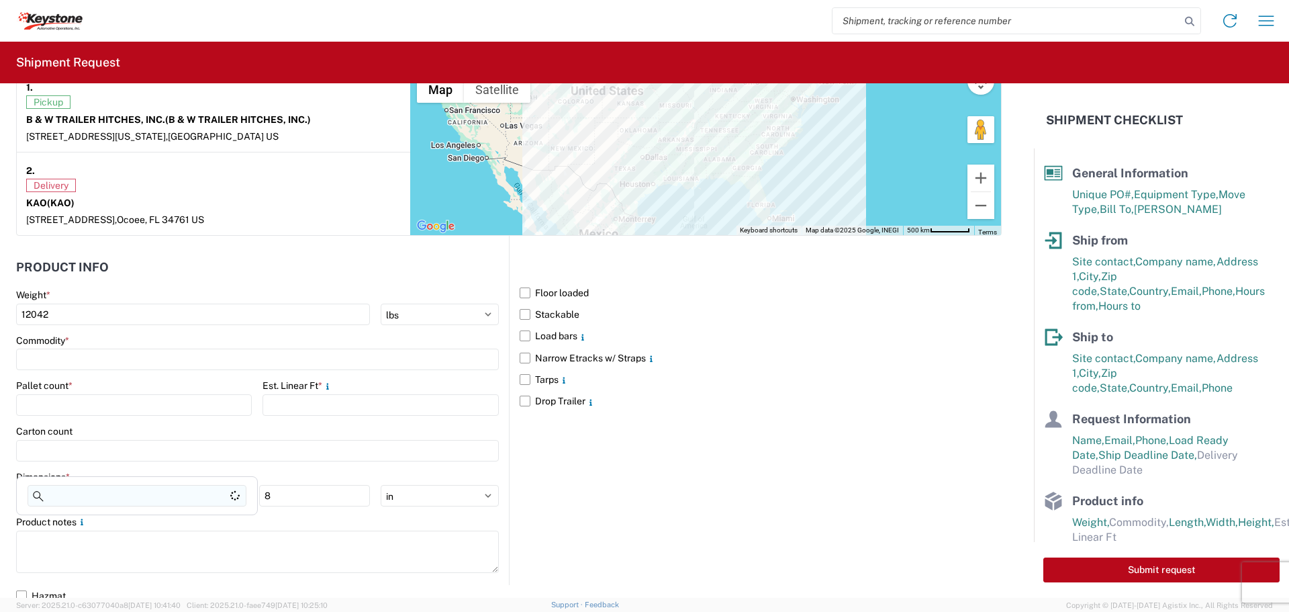
scroll to position [1177, 0]
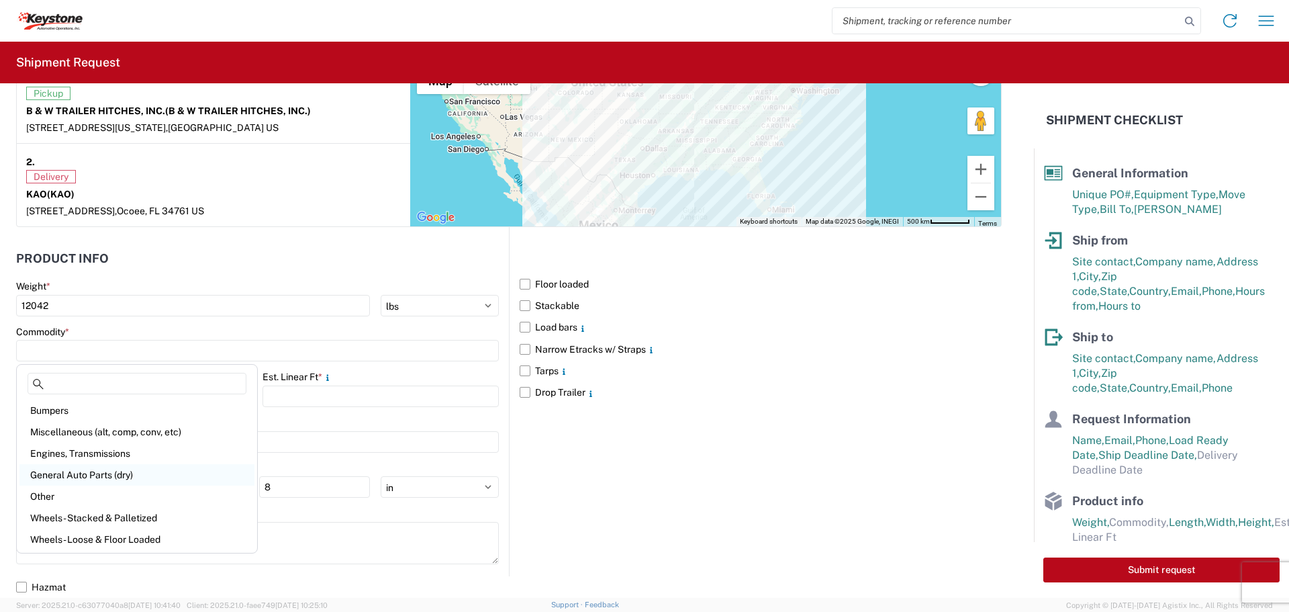
click at [120, 473] on div "General Auto Parts (dry)" at bounding box center [136, 474] width 235 height 21
type input "General Auto Parts (dry)"
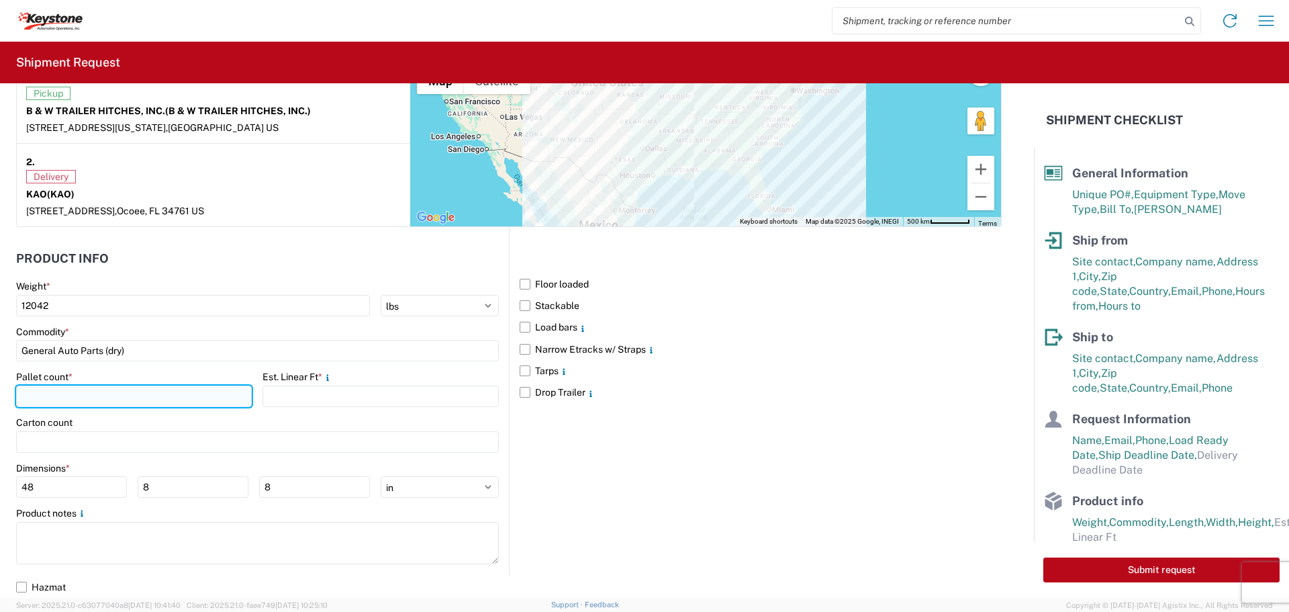
click at [96, 400] on input "number" at bounding box center [134, 395] width 236 height 21
type input "10"
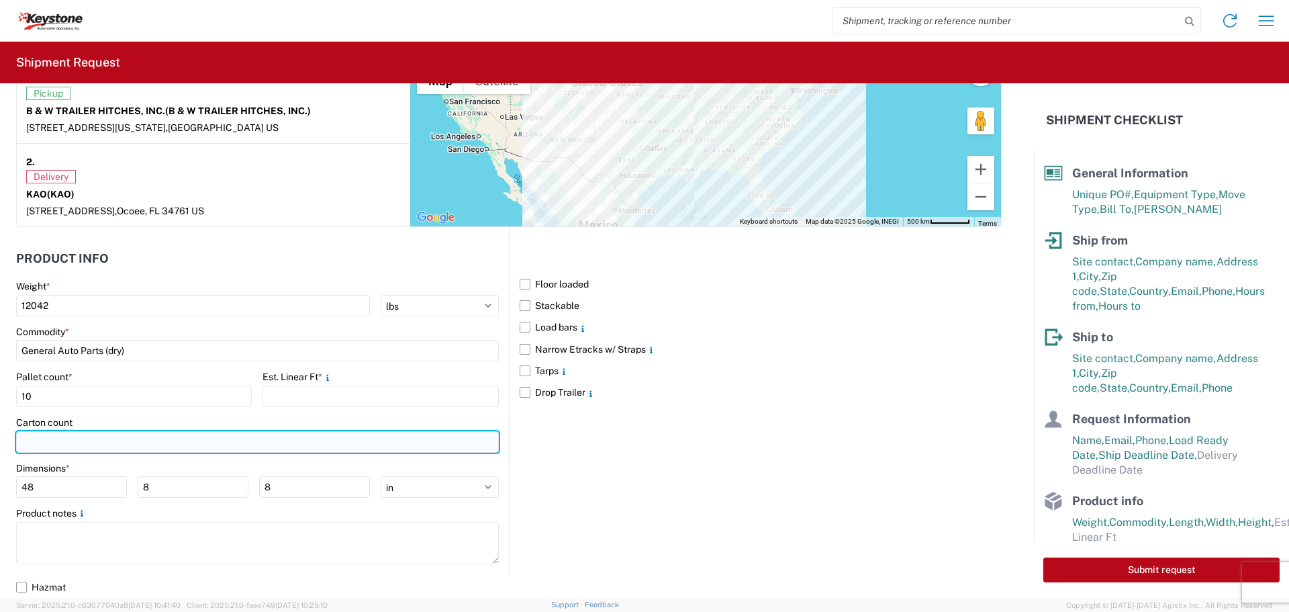
click at [91, 442] on input "number" at bounding box center [257, 441] width 483 height 21
type input "224"
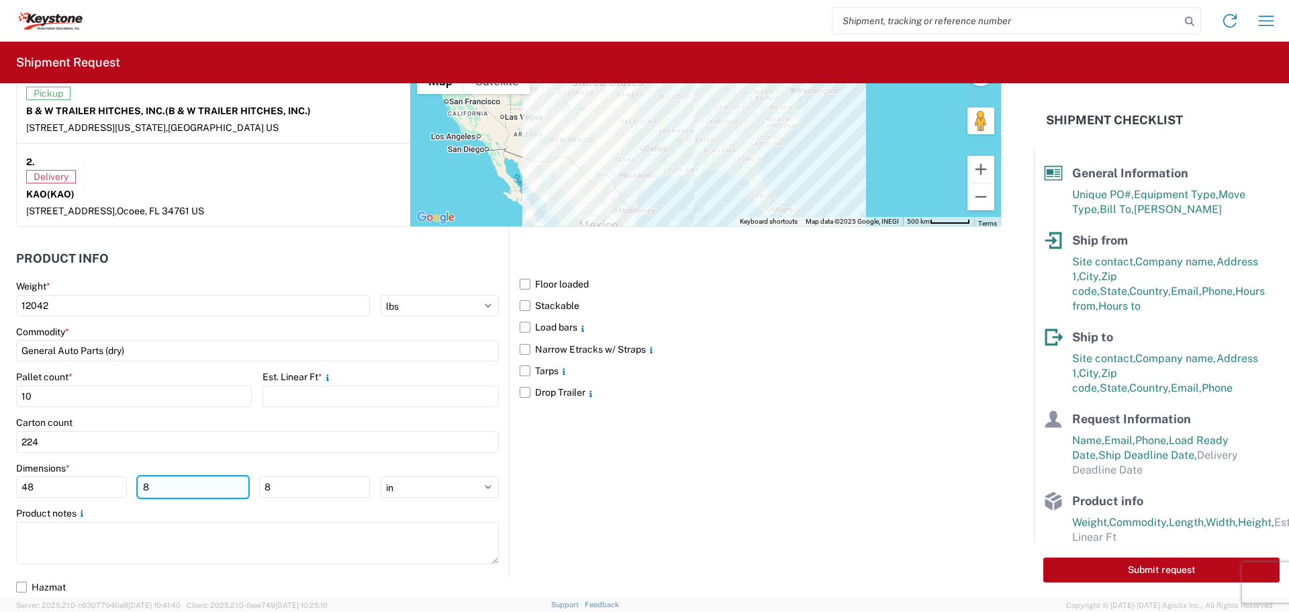
click at [158, 486] on input "8" at bounding box center [193, 486] width 111 height 21
type input "40"
click at [285, 495] on input "8" at bounding box center [314, 486] width 111 height 21
type input "48"
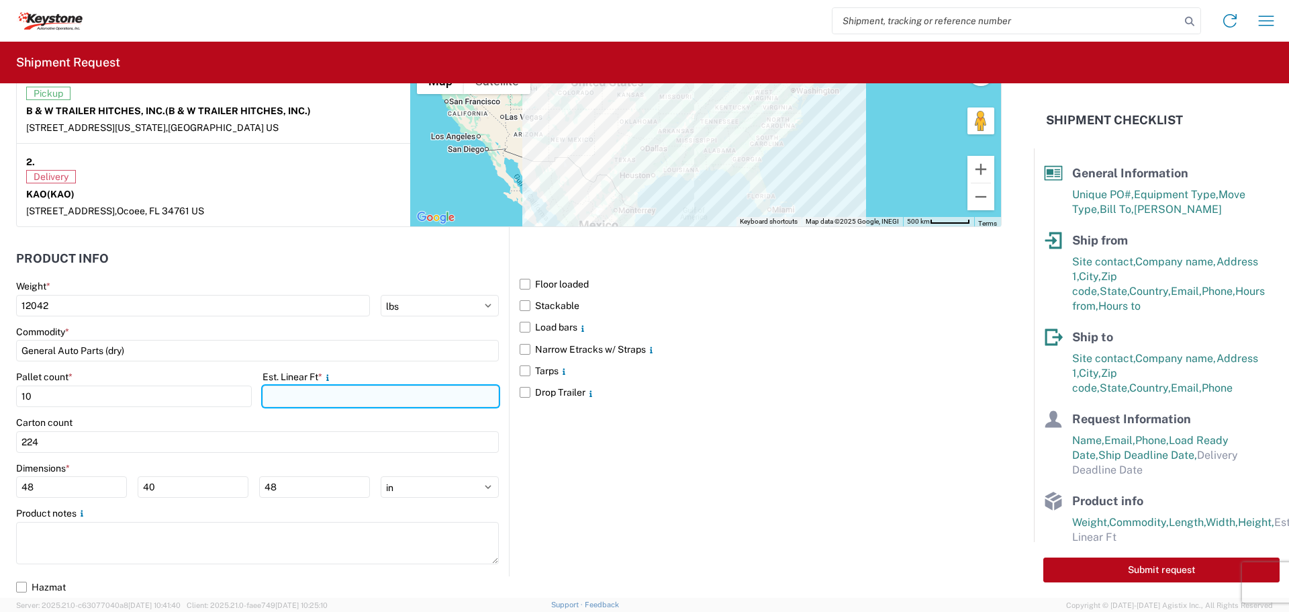
click at [298, 399] on input "number" at bounding box center [381, 395] width 236 height 21
type input "20"
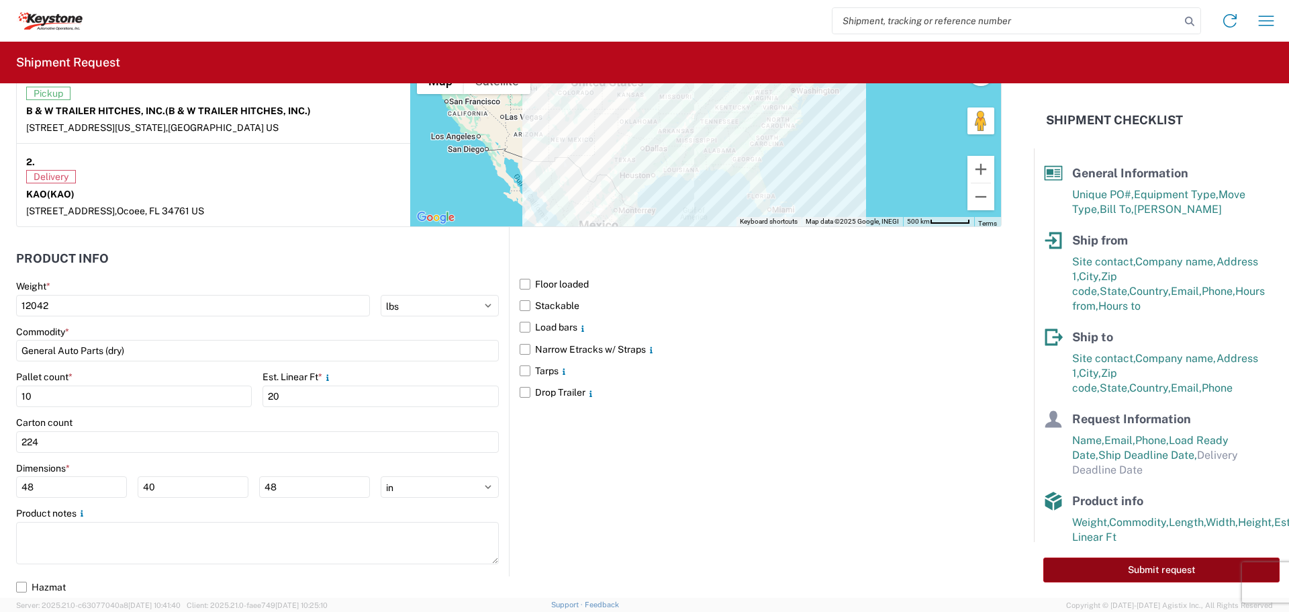
click at [1120, 567] on button "Submit request" at bounding box center [1162, 569] width 236 height 25
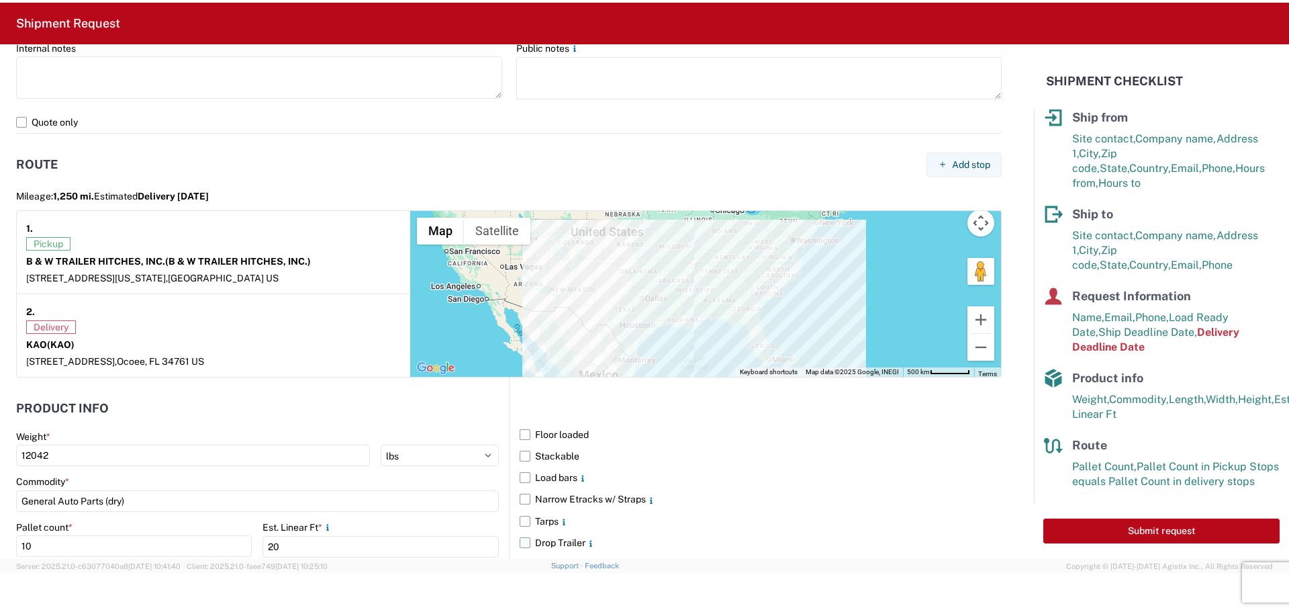
scroll to position [723, 0]
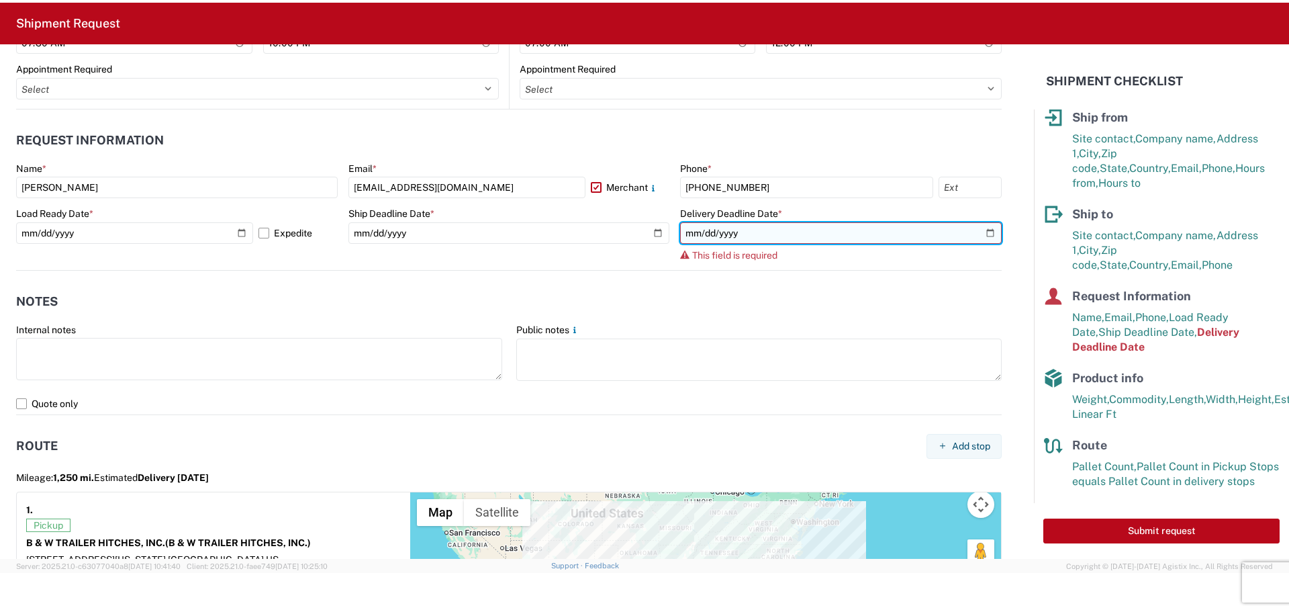
click at [979, 230] on input "date" at bounding box center [841, 232] width 322 height 21
type input "[DATE]"
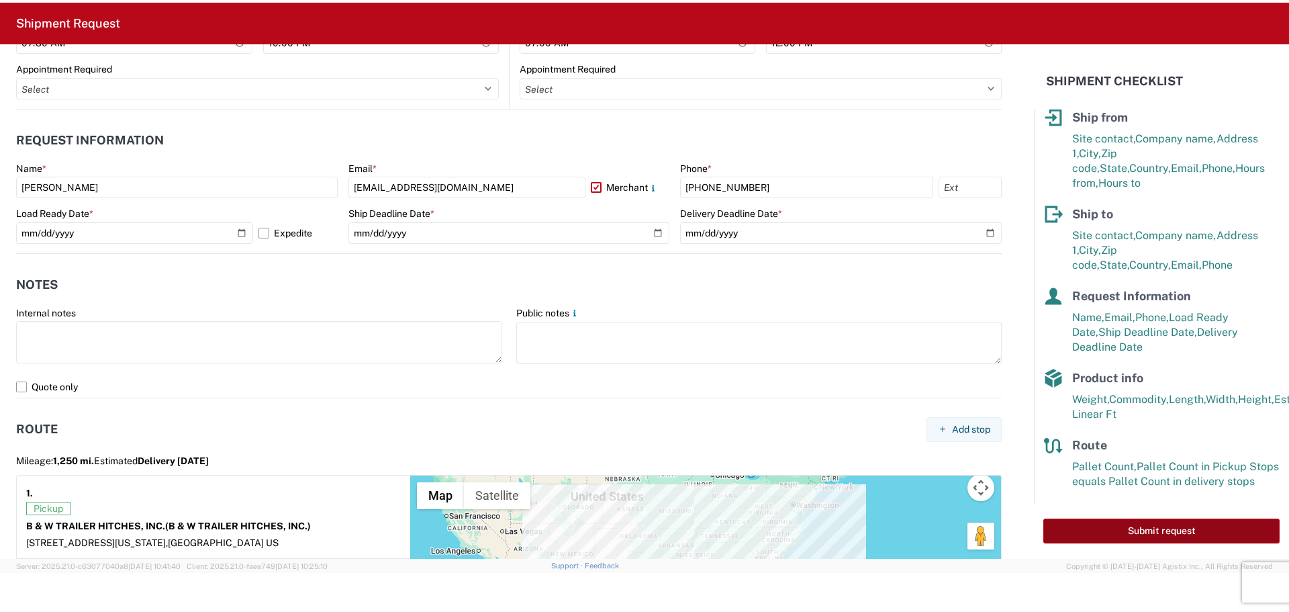
click at [1162, 537] on button "Submit request" at bounding box center [1162, 530] width 236 height 25
